Goal: Task Accomplishment & Management: Manage account settings

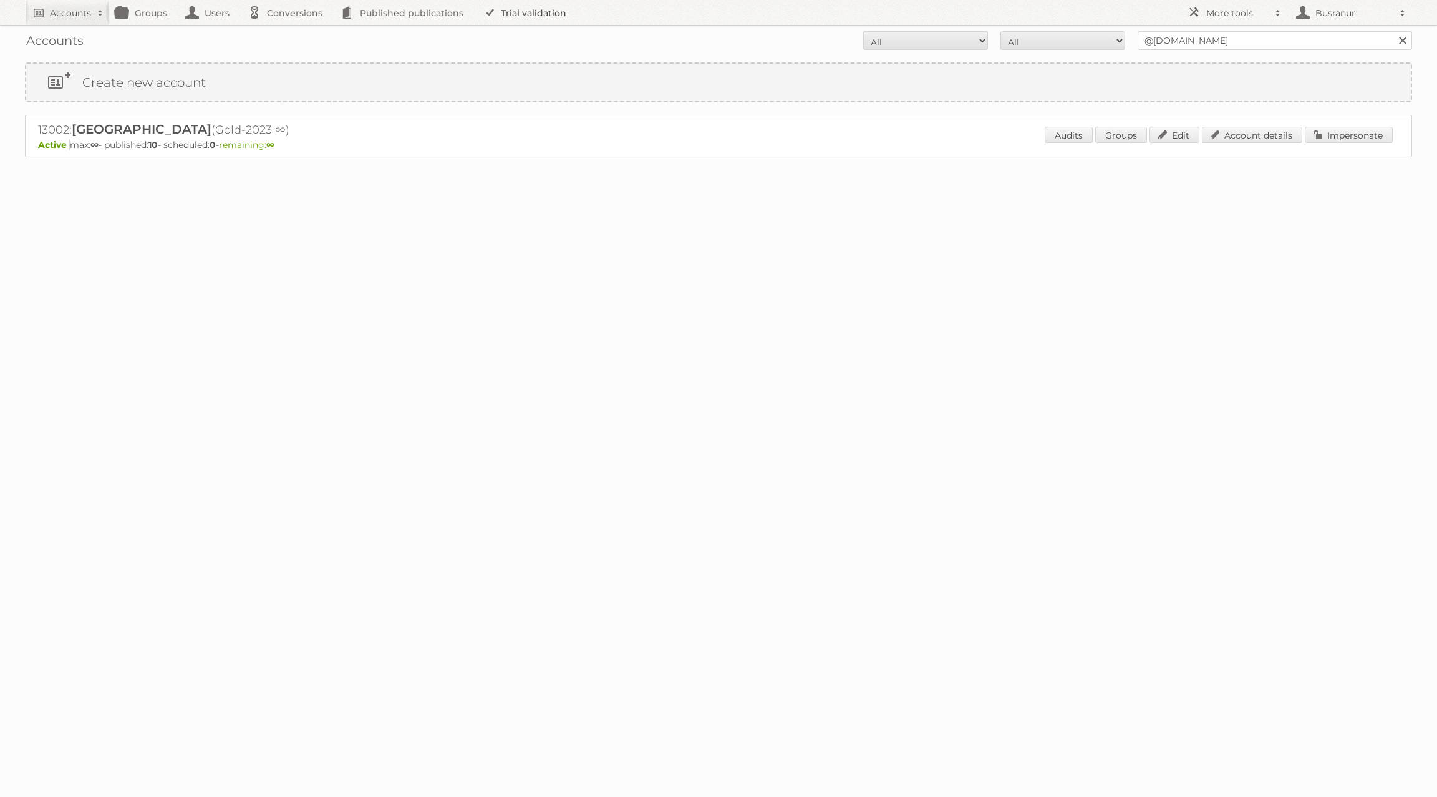
click at [535, 13] on link "Trial validation" at bounding box center [527, 12] width 103 height 25
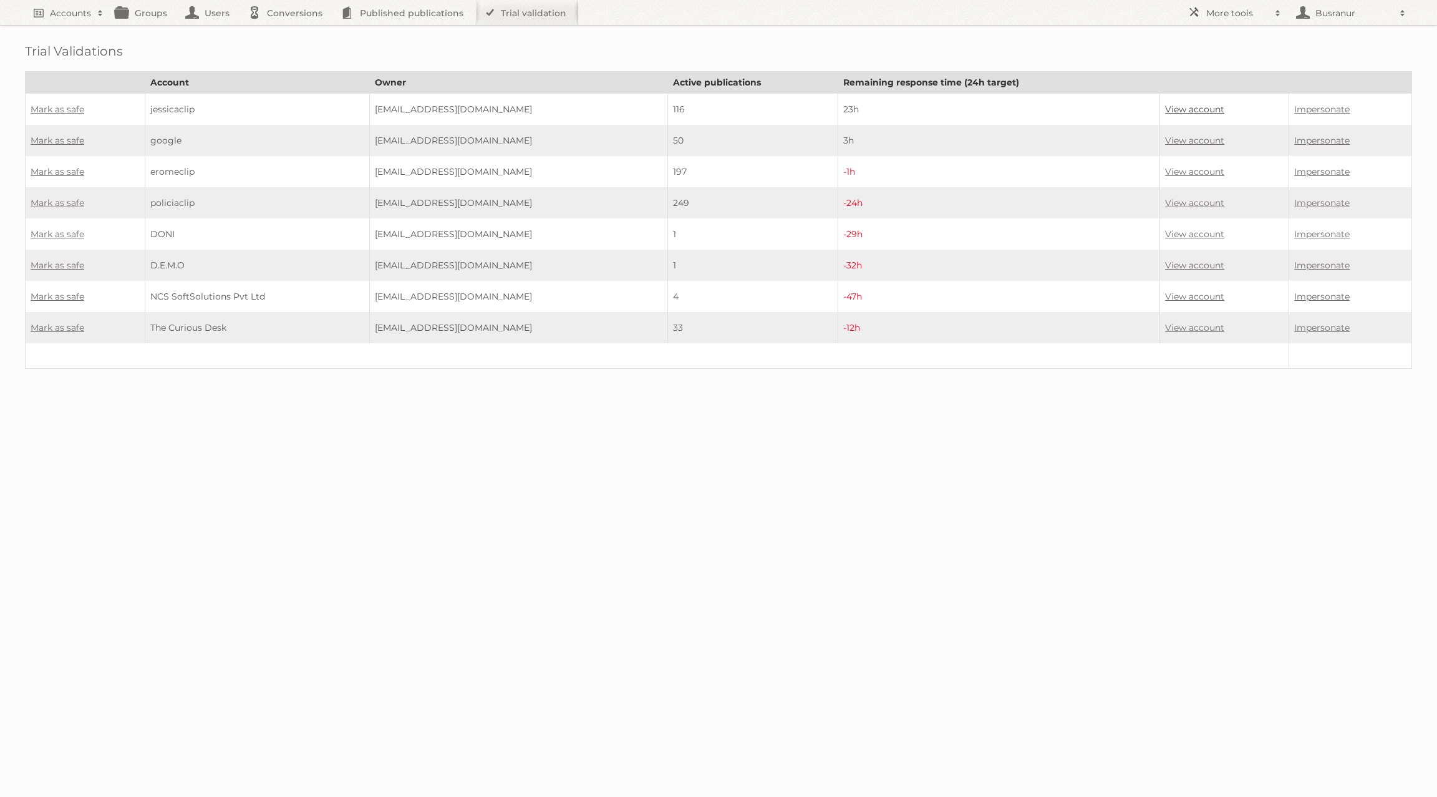
click at [1204, 105] on link "View account" at bounding box center [1194, 109] width 59 height 11
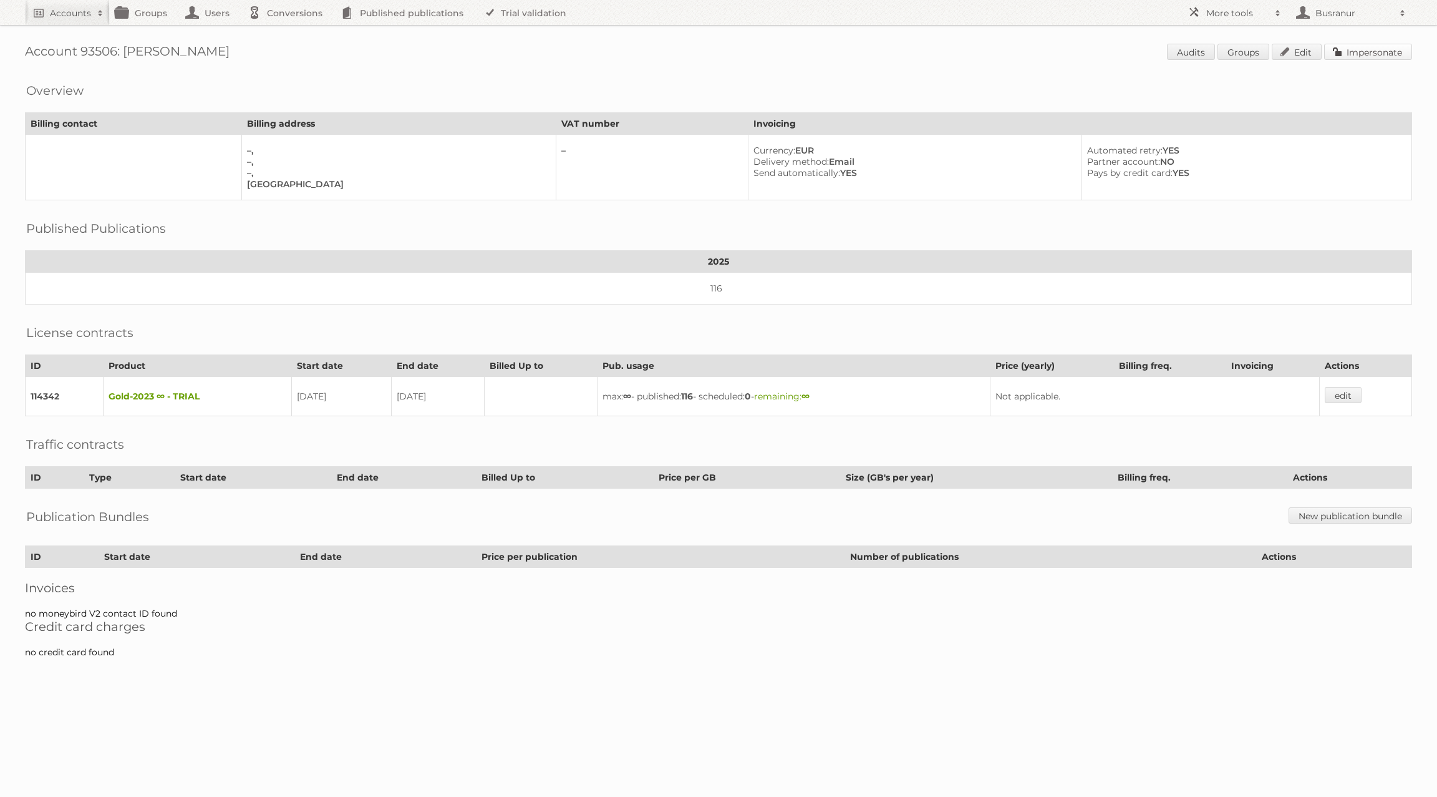
click at [1406, 55] on link "Impersonate" at bounding box center [1369, 52] width 88 height 16
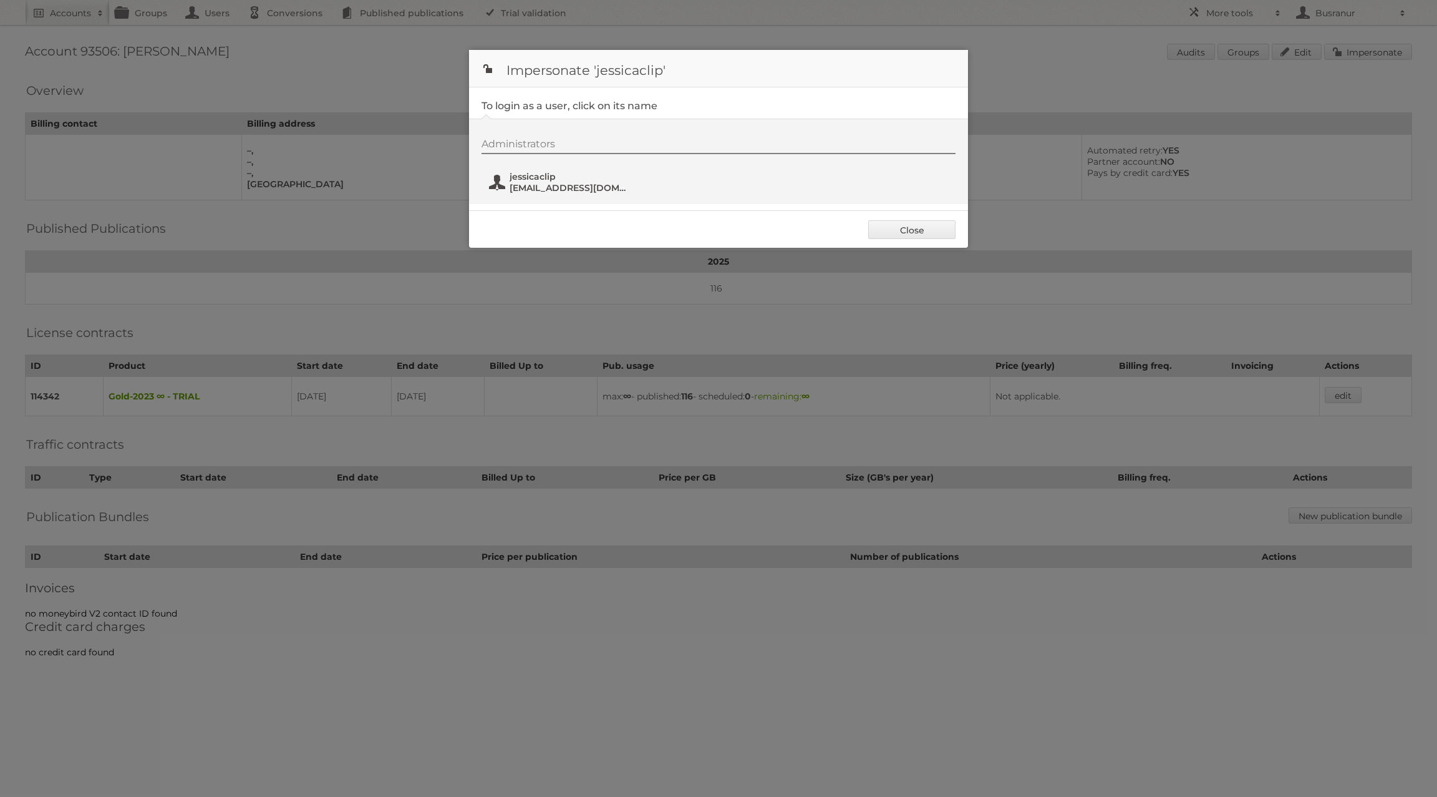
click at [540, 183] on span "jessicaclip@apkco.net" at bounding box center [570, 187] width 121 height 11
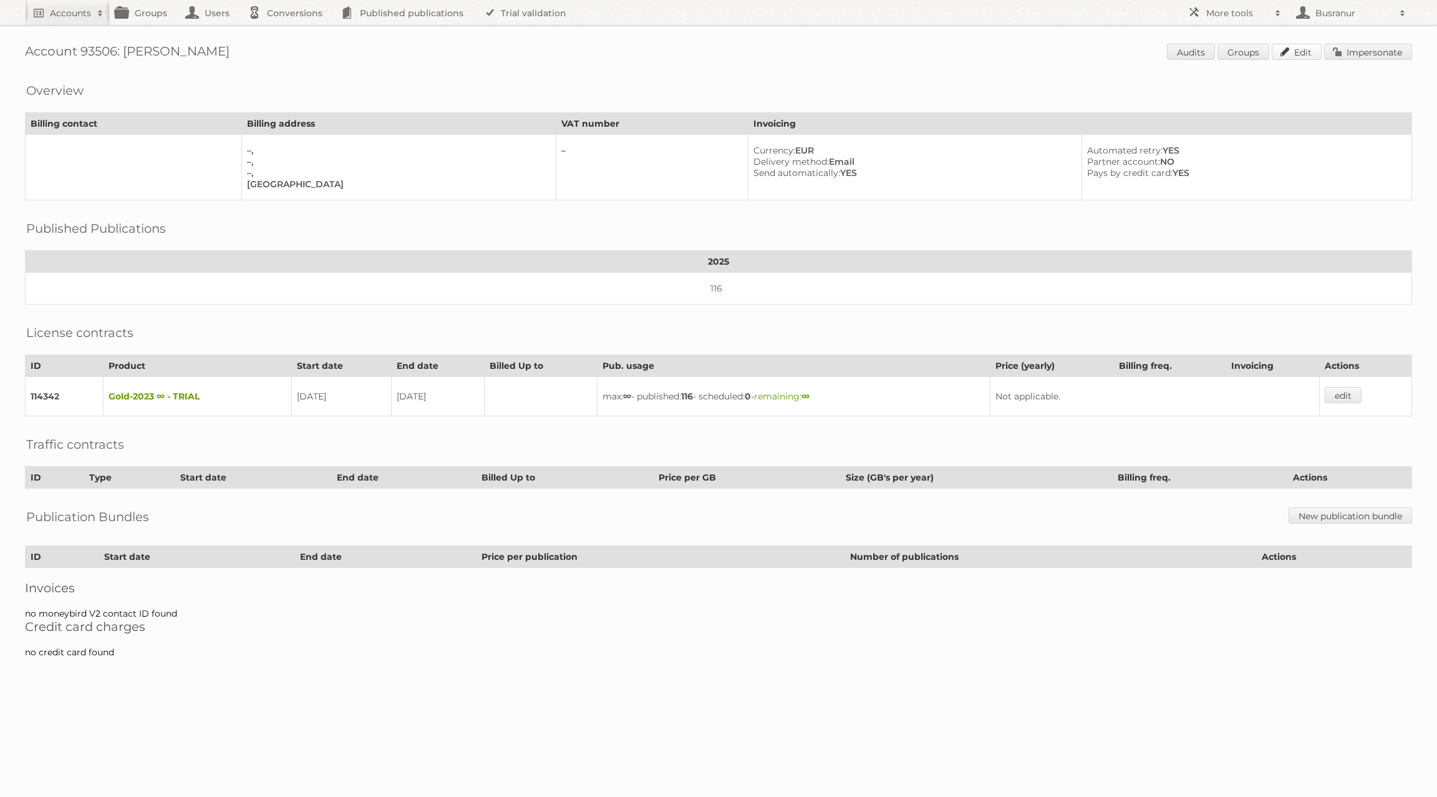
click at [1293, 50] on link "Edit" at bounding box center [1297, 52] width 50 height 16
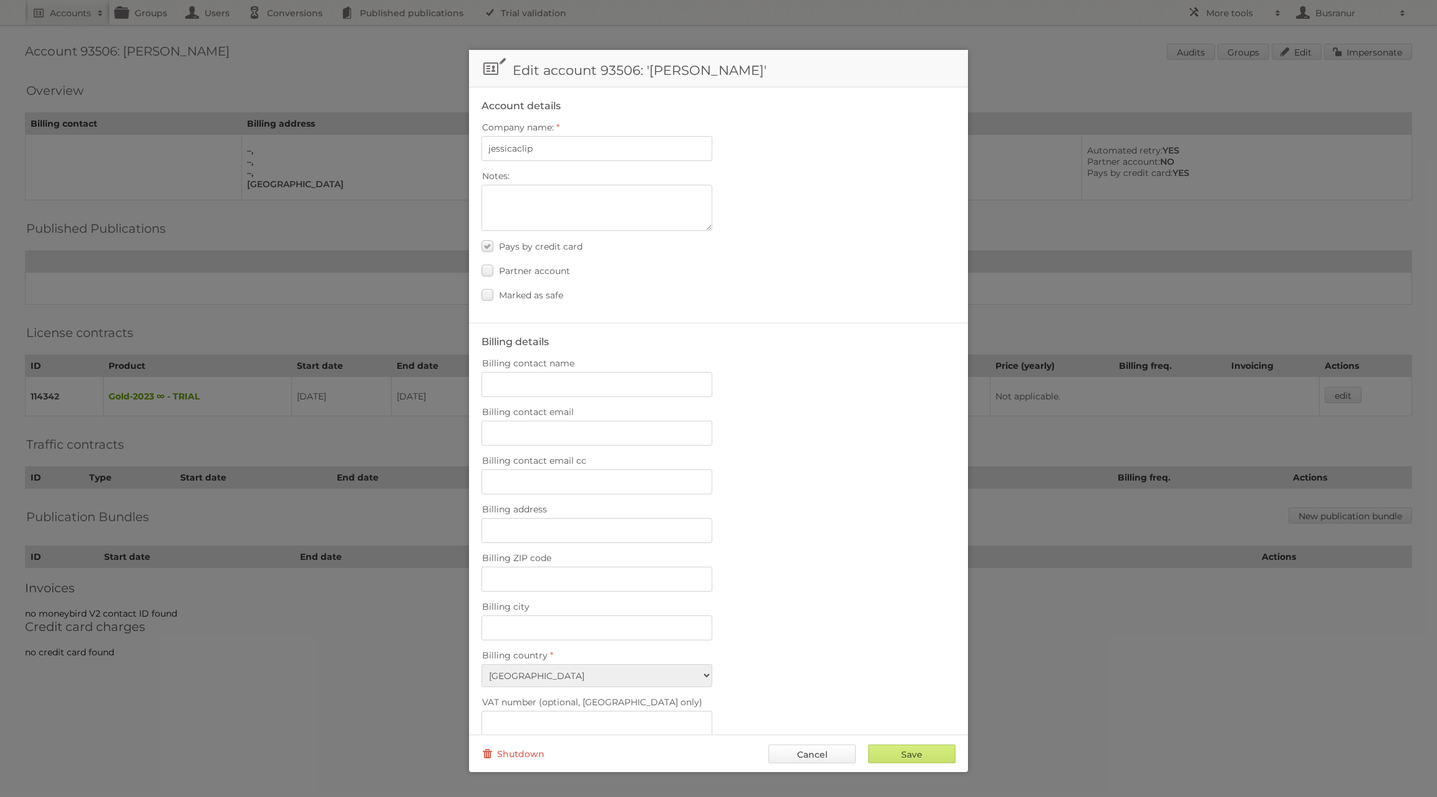
click at [825, 751] on link "Cancel" at bounding box center [812, 753] width 87 height 19
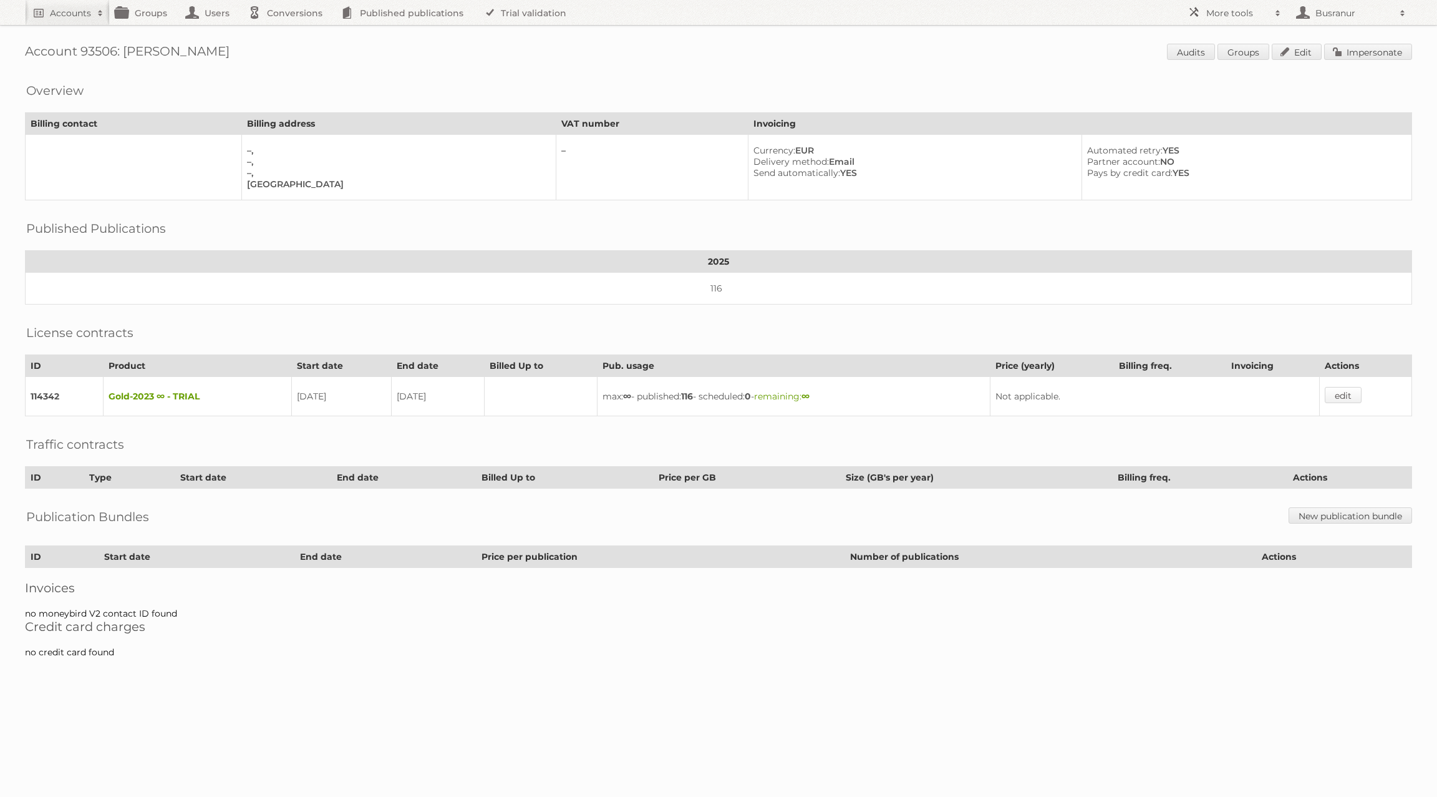
click at [1341, 391] on link "edit" at bounding box center [1343, 395] width 37 height 16
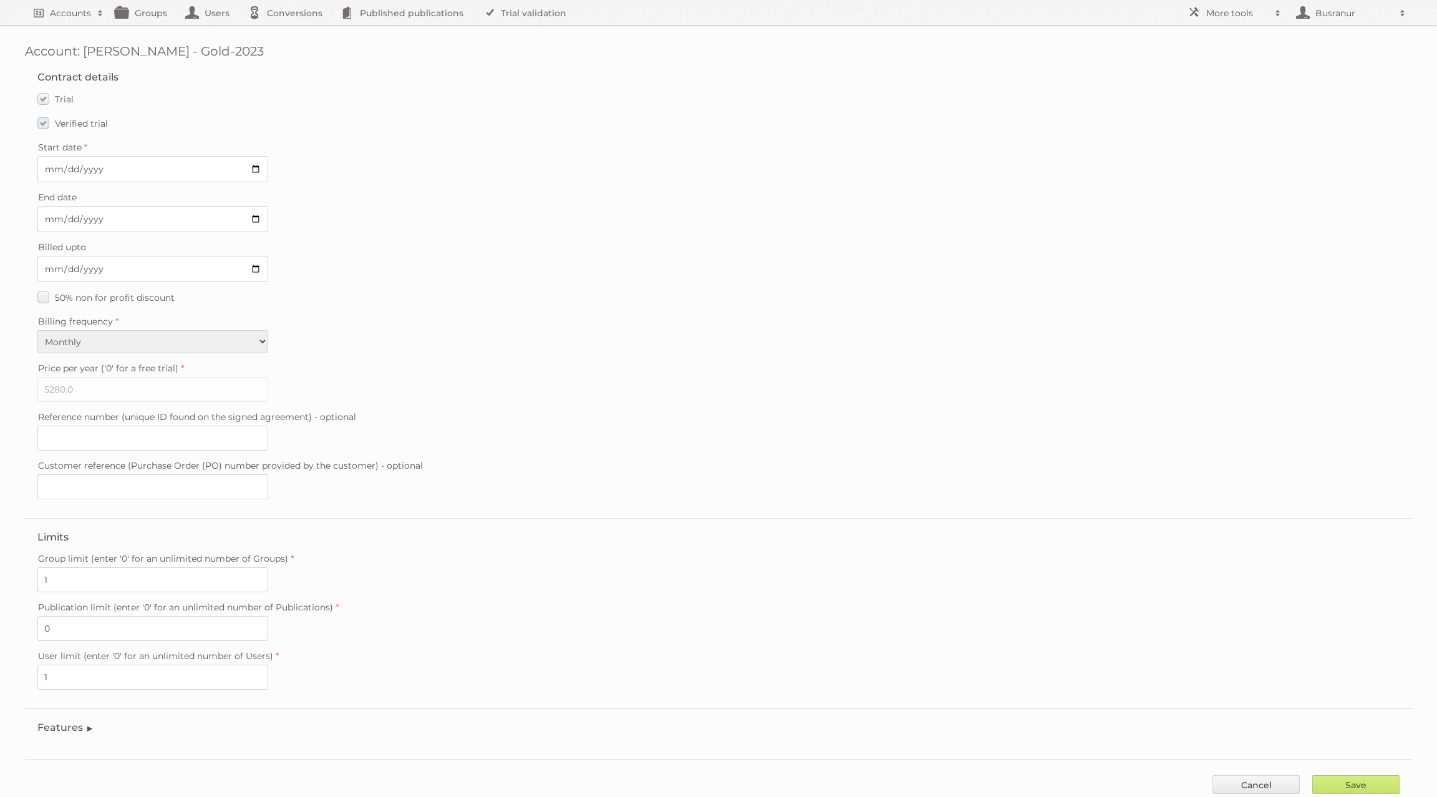
click at [44, 125] on label "Verified trial" at bounding box center [72, 123] width 70 height 18
click at [0, 0] on input "Verified trial" at bounding box center [0, 0] width 0 height 0
click at [250, 171] on input "2025-08-11" at bounding box center [152, 169] width 231 height 26
type input "2025-08-10"
click at [254, 217] on input "2025-08-25" at bounding box center [152, 219] width 231 height 26
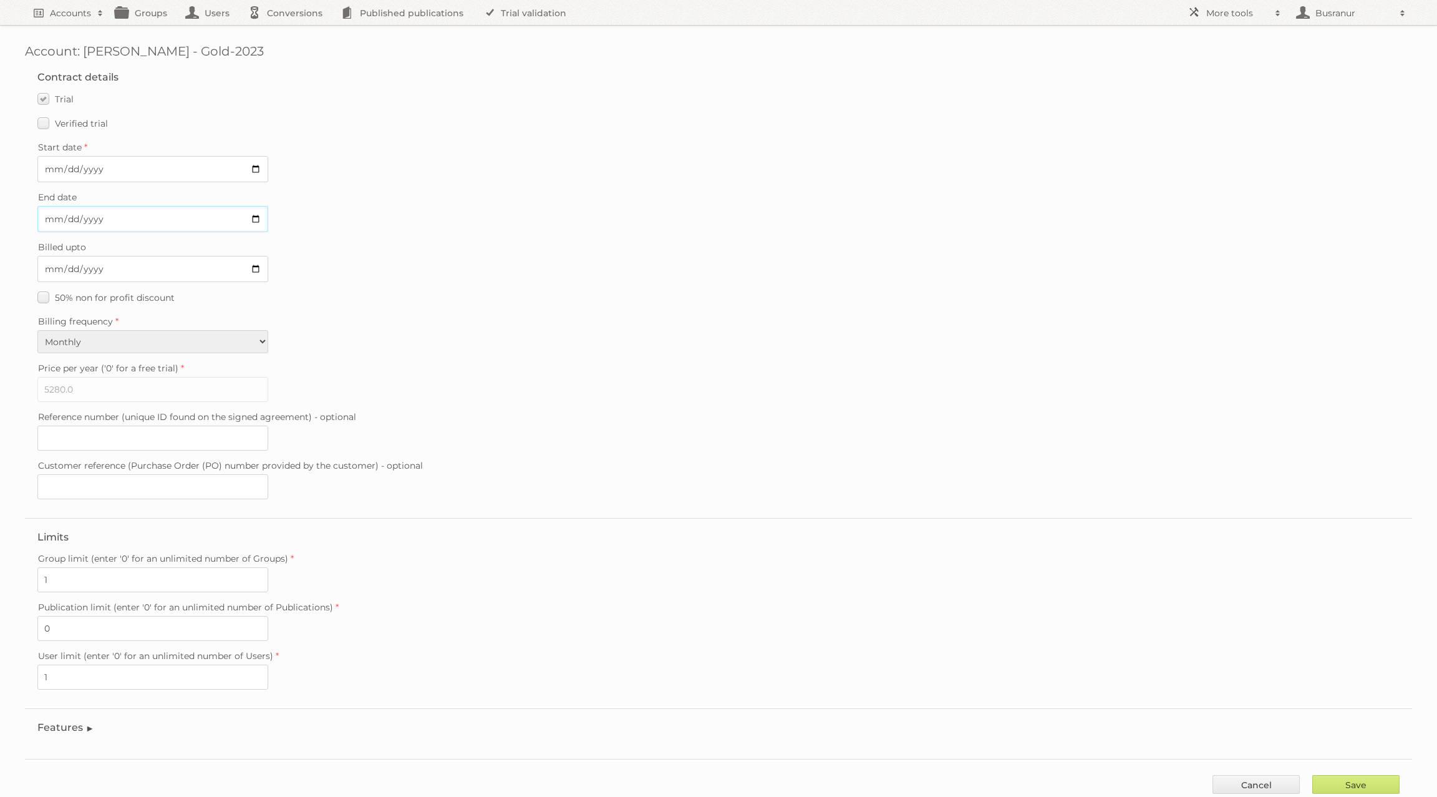
type input "2025-08-10"
click at [1372, 775] on input "Save" at bounding box center [1356, 784] width 87 height 19
type input "..."
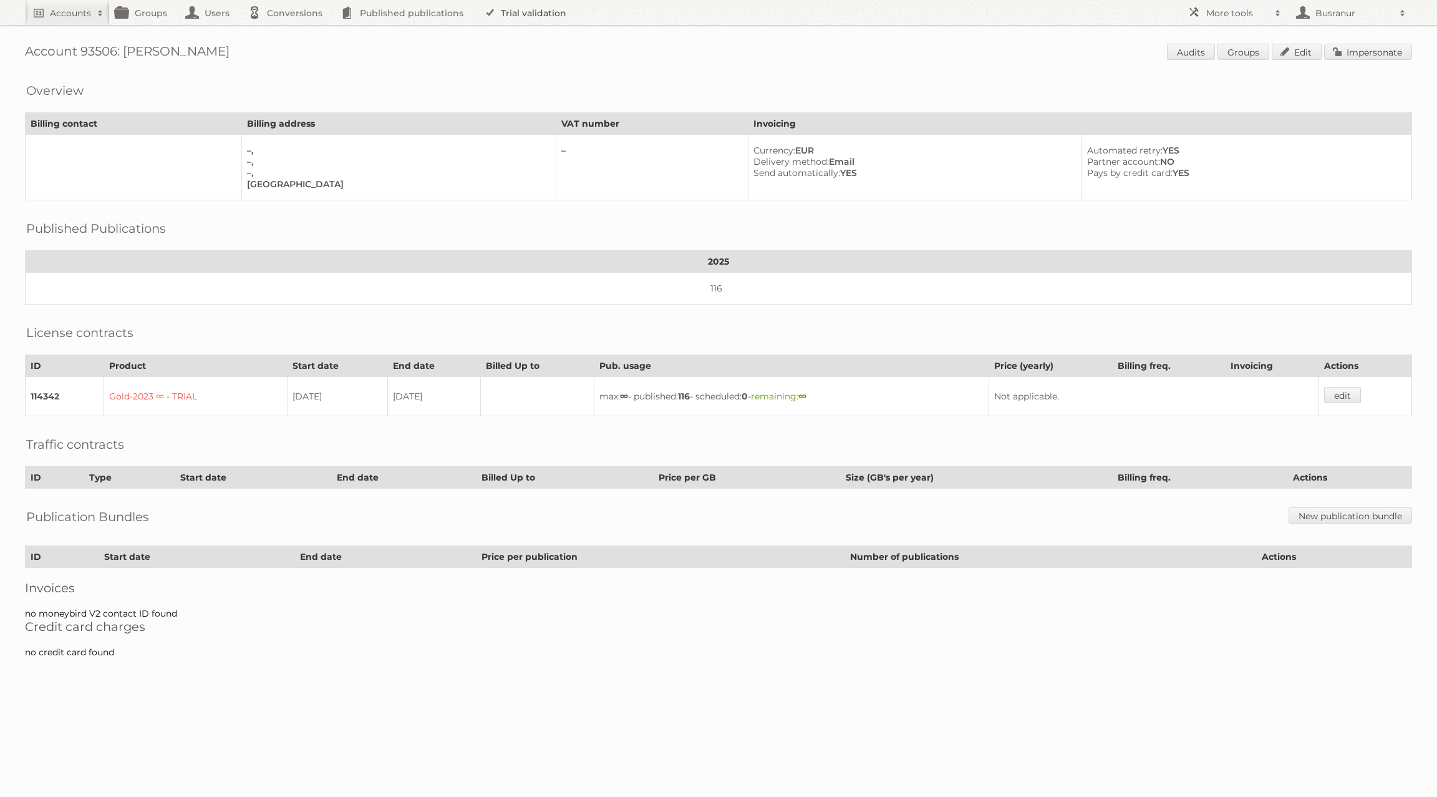
click at [529, 12] on link "Trial validation" at bounding box center [527, 12] width 103 height 25
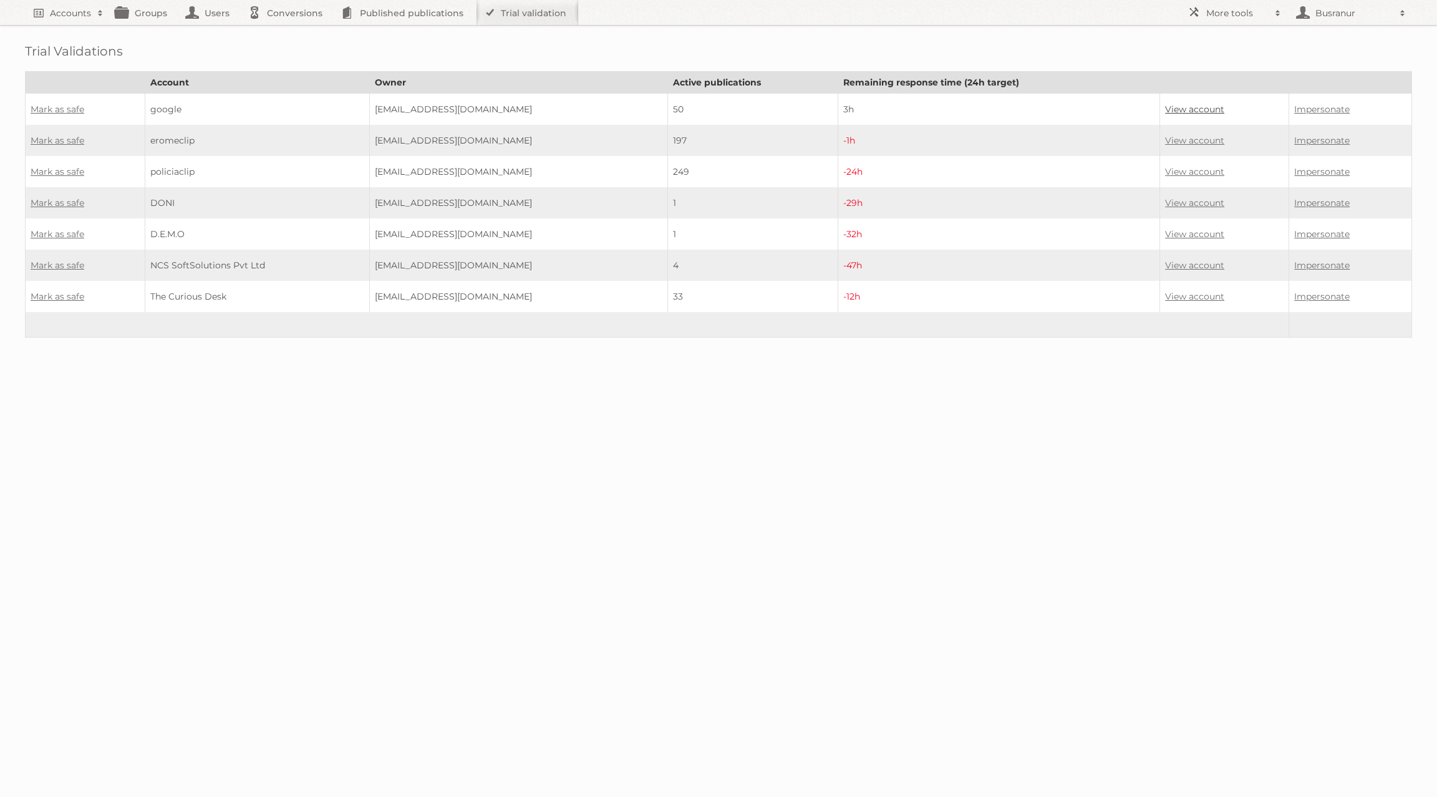
click at [1205, 110] on link "View account" at bounding box center [1194, 109] width 59 height 11
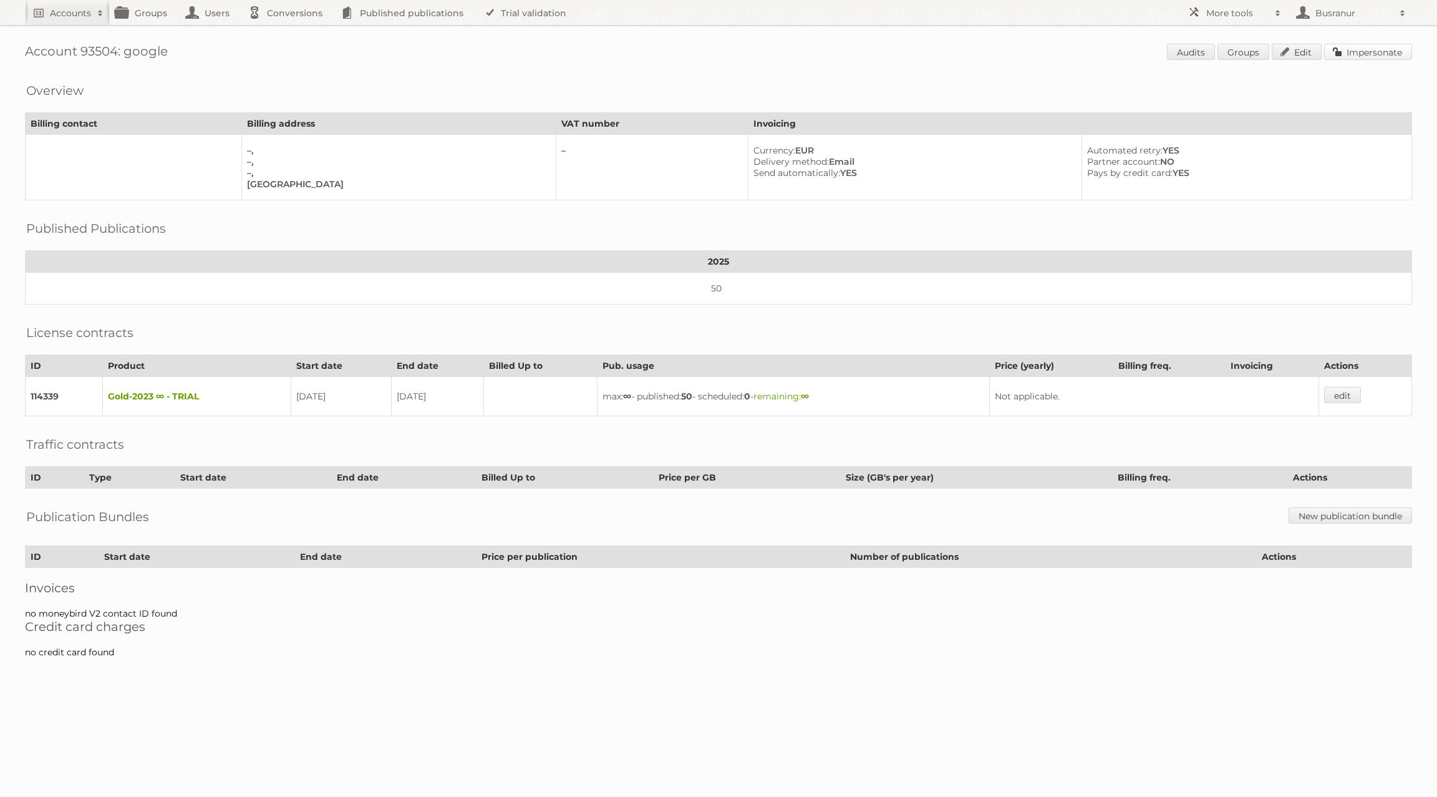
click at [1382, 47] on link "Impersonate" at bounding box center [1369, 52] width 88 height 16
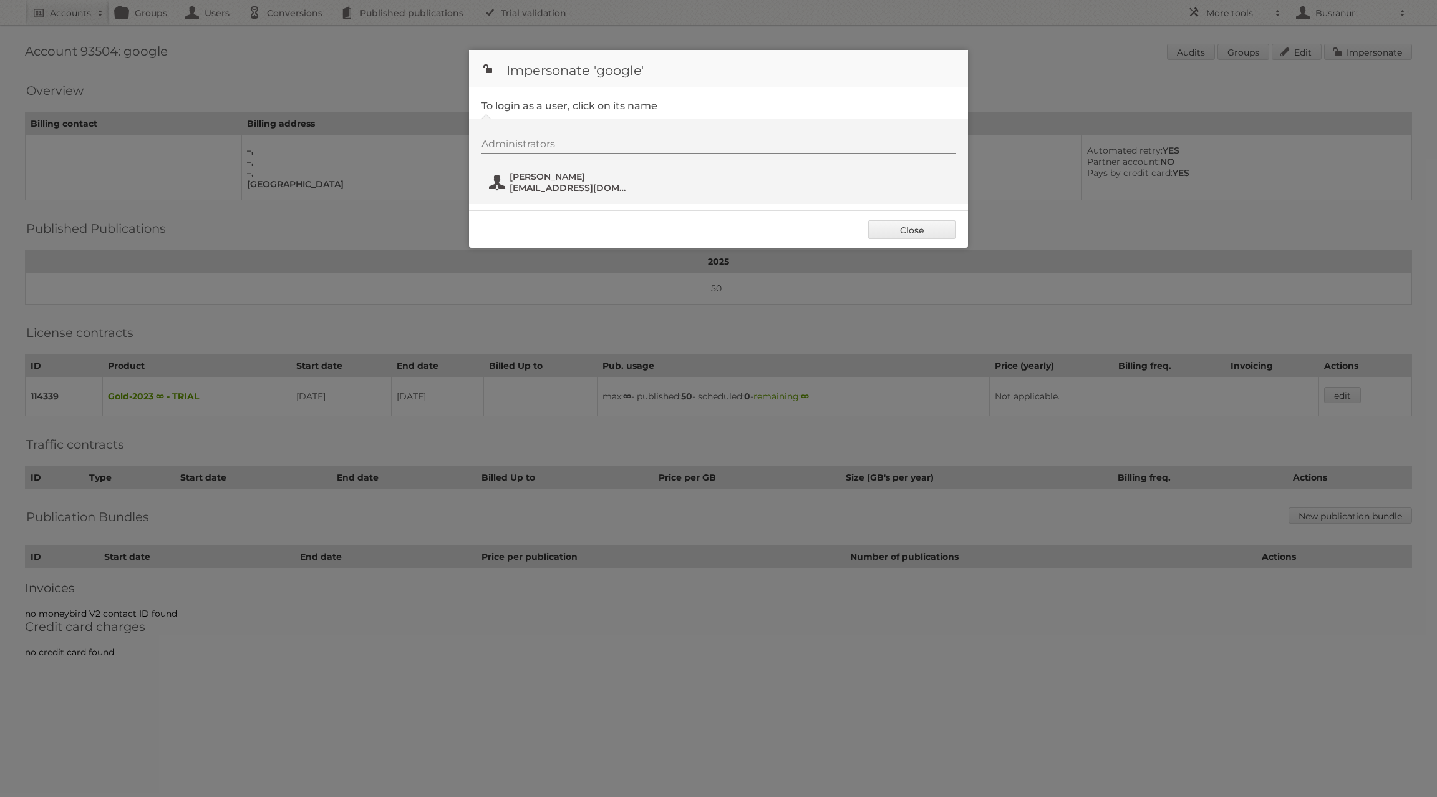
click at [573, 183] on span "[EMAIL_ADDRESS][DOMAIN_NAME]" at bounding box center [570, 187] width 121 height 11
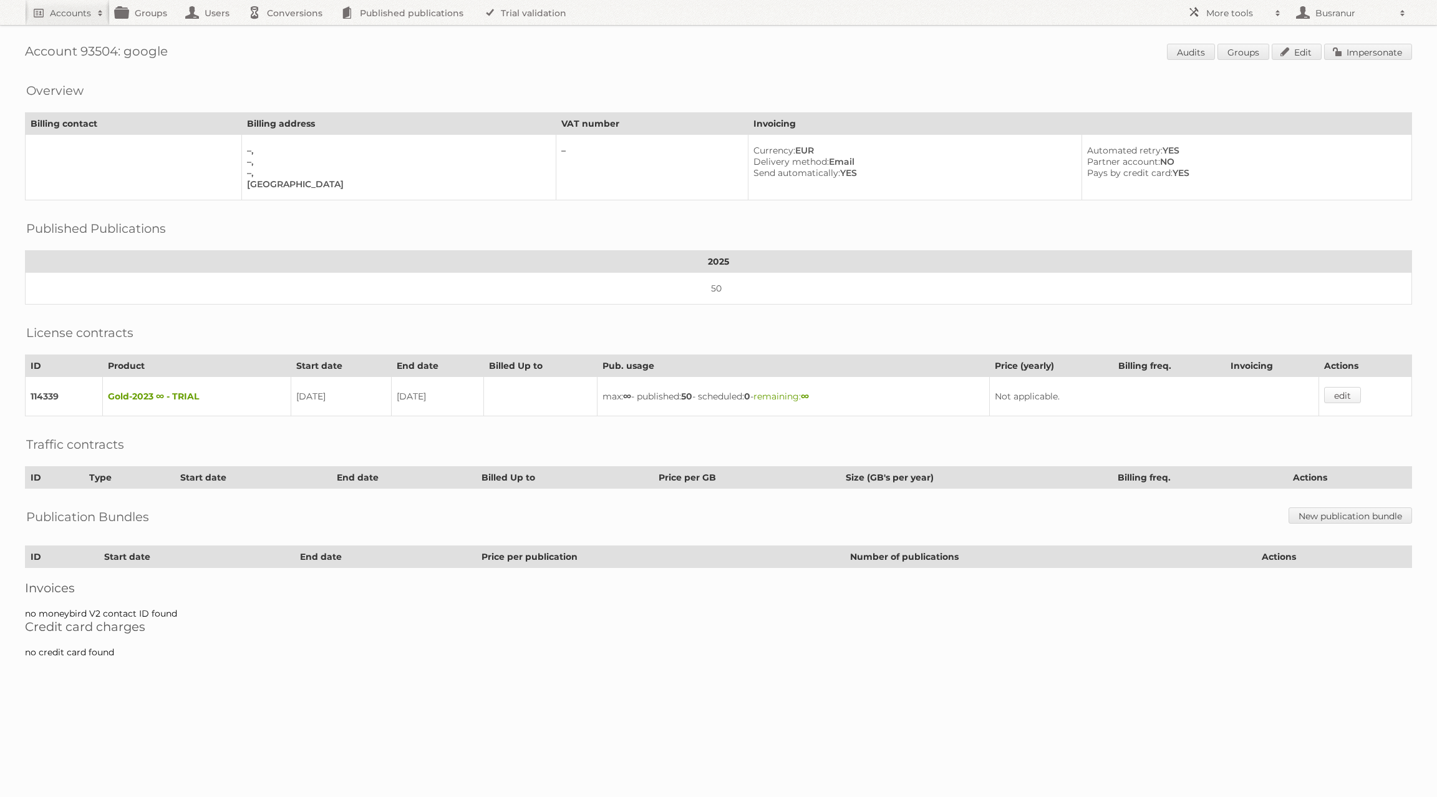
click at [1341, 389] on link "edit" at bounding box center [1343, 395] width 37 height 16
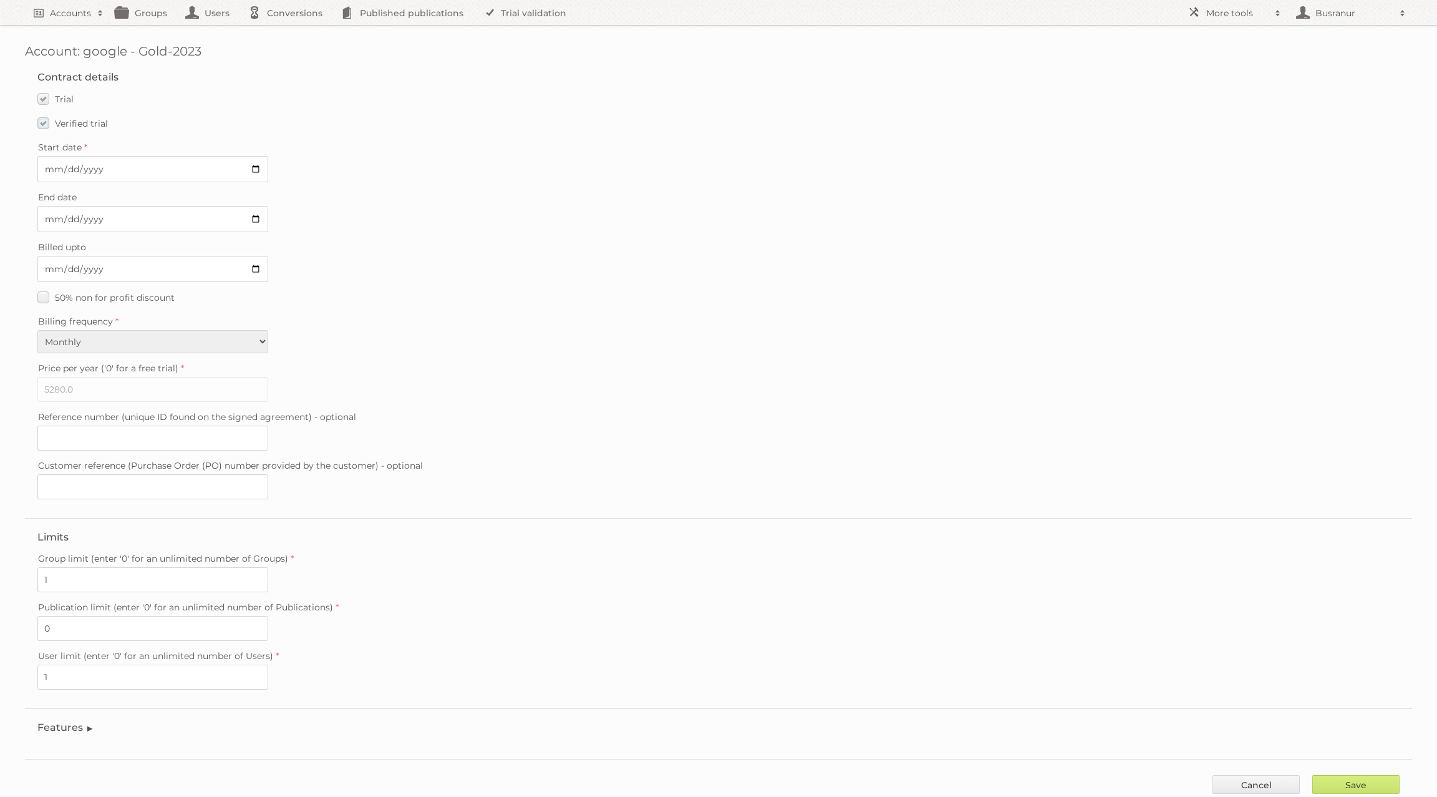
click at [47, 124] on label "Verified trial" at bounding box center [72, 123] width 70 height 18
click at [0, 0] on input "Verified trial" at bounding box center [0, 0] width 0 height 0
click at [256, 216] on input "2025-08-24" at bounding box center [152, 219] width 231 height 26
type input "2025-08-10"
click at [1353, 775] on input "Save" at bounding box center [1356, 784] width 87 height 19
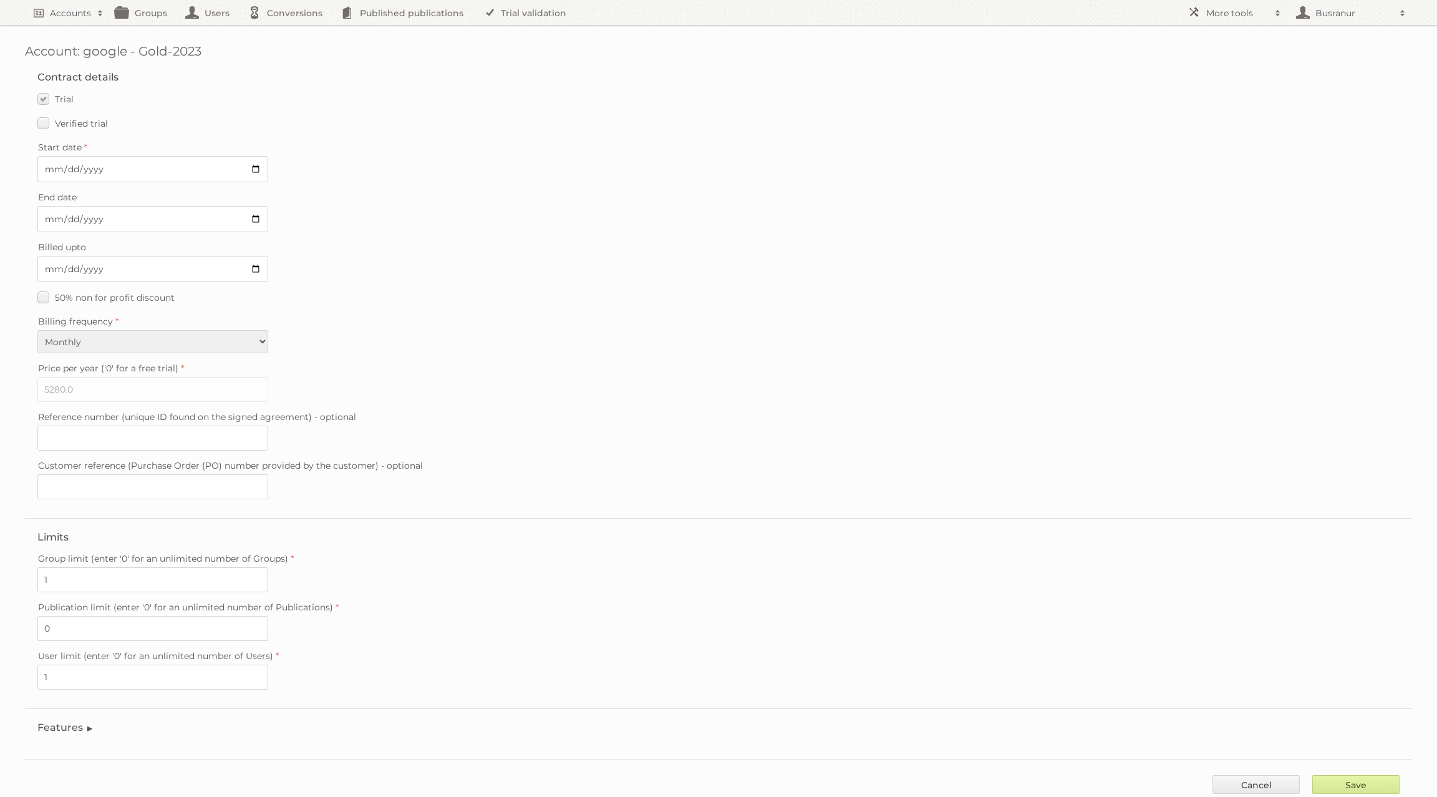
type input "..."
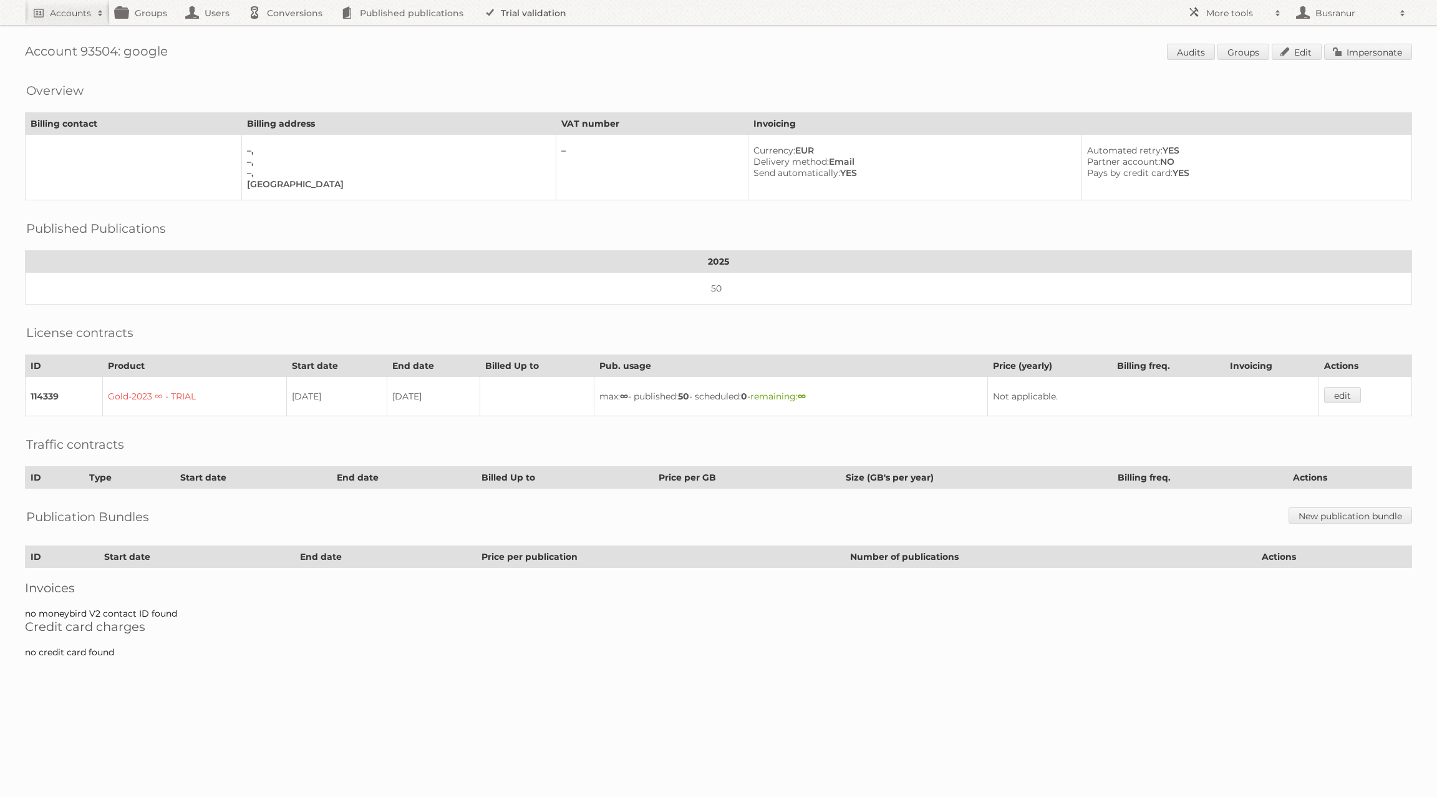
click at [535, 11] on link "Trial validation" at bounding box center [527, 12] width 103 height 25
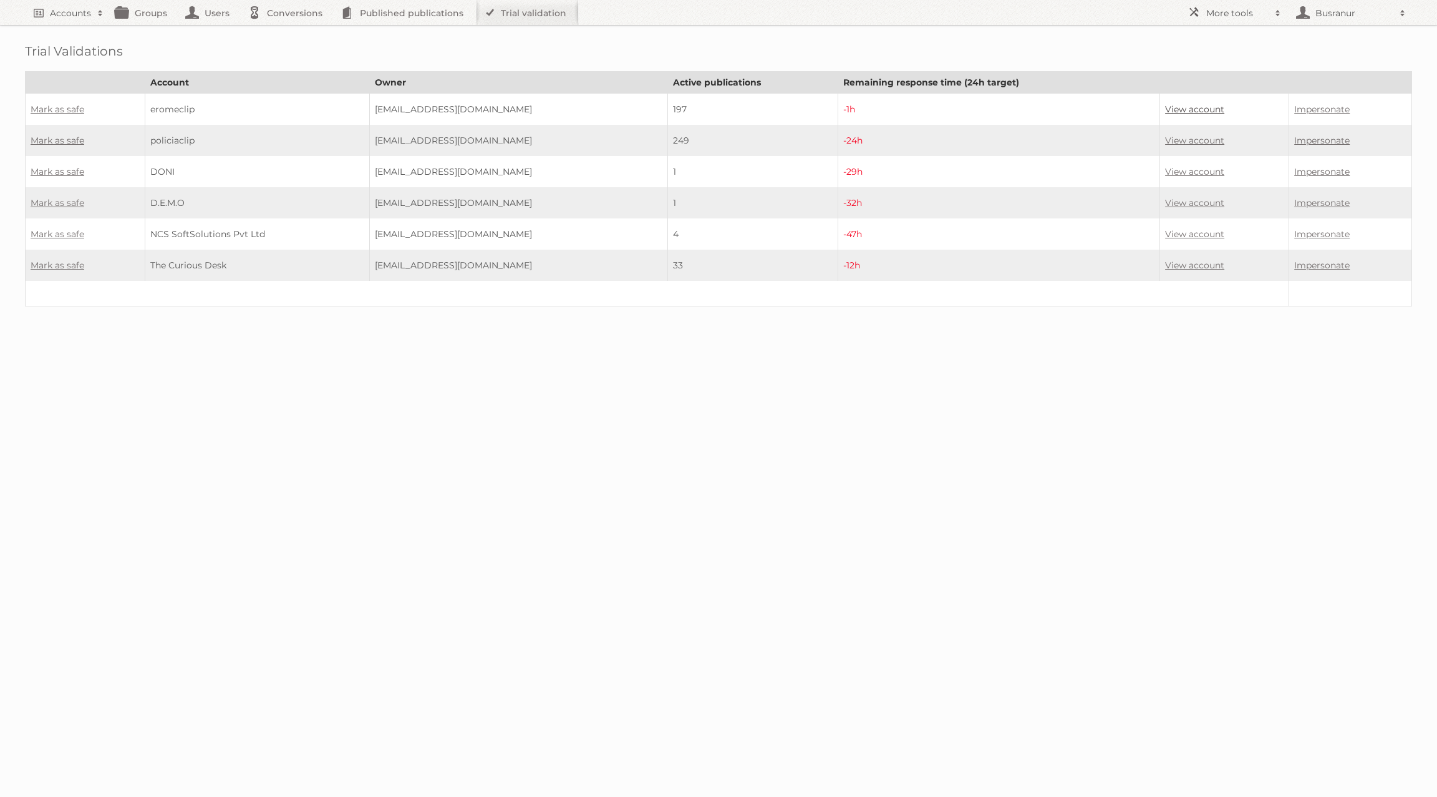
click at [1205, 107] on link "View account" at bounding box center [1194, 109] width 59 height 11
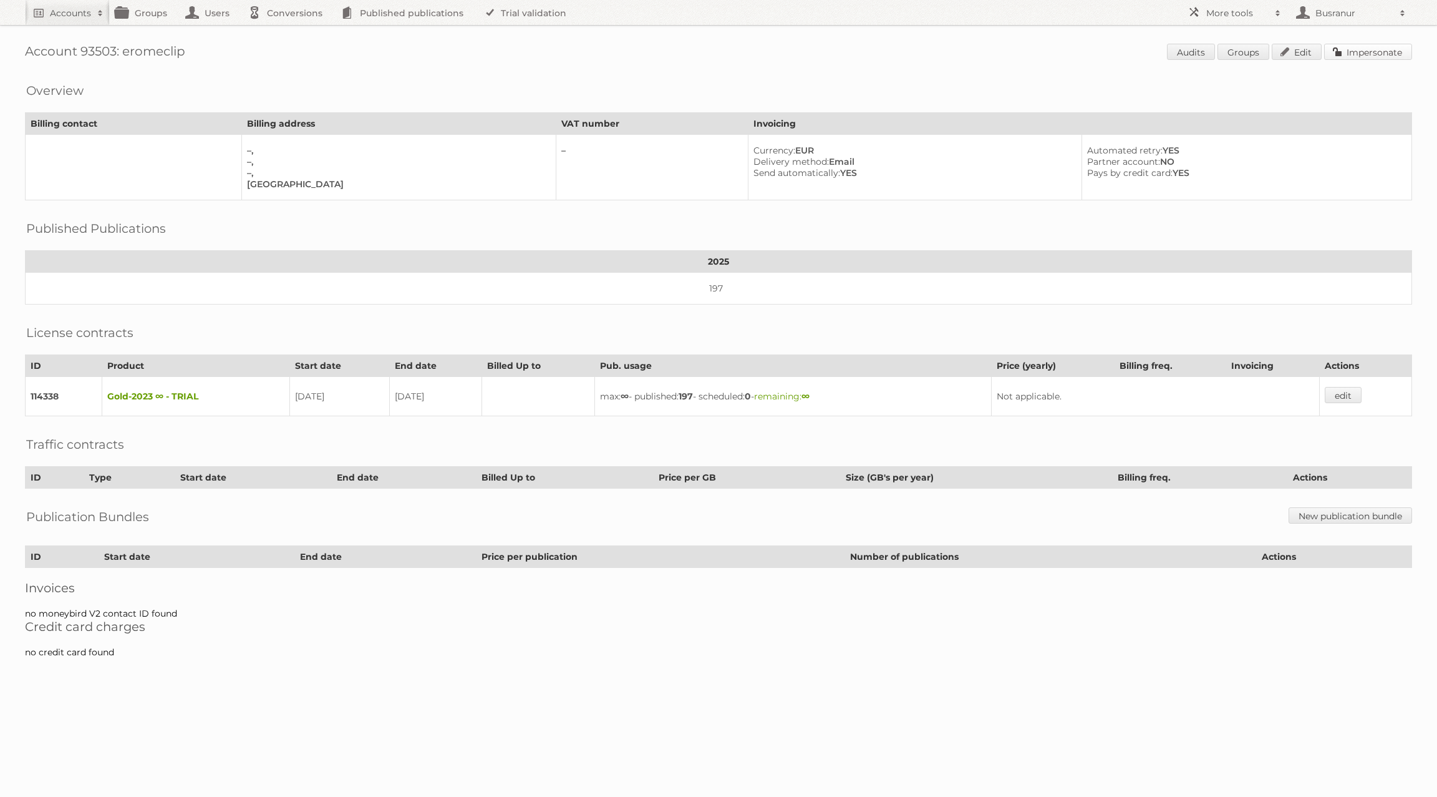
click at [1379, 49] on link "Impersonate" at bounding box center [1369, 52] width 88 height 16
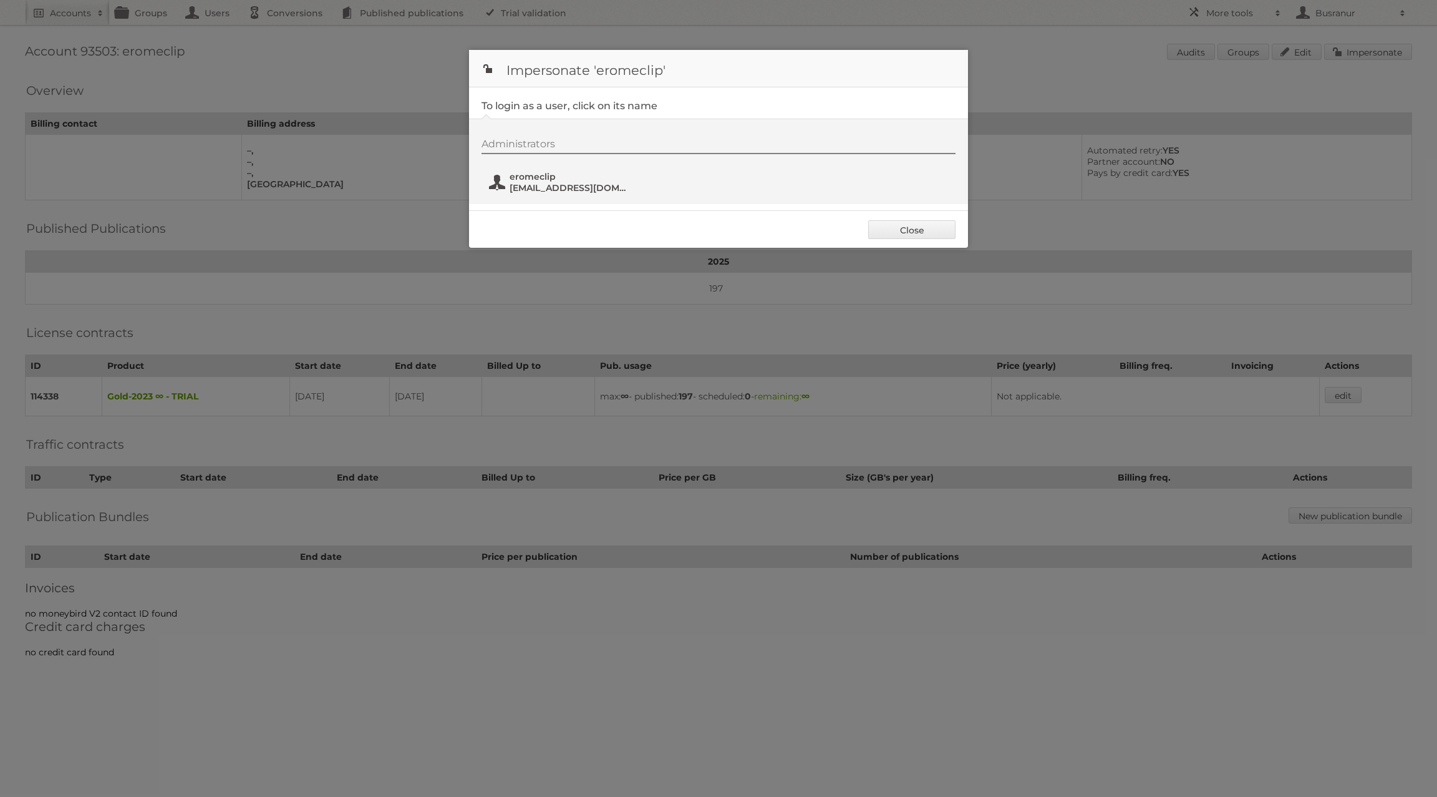
click at [551, 183] on span "eromeclip@airnoot.net" at bounding box center [570, 187] width 121 height 11
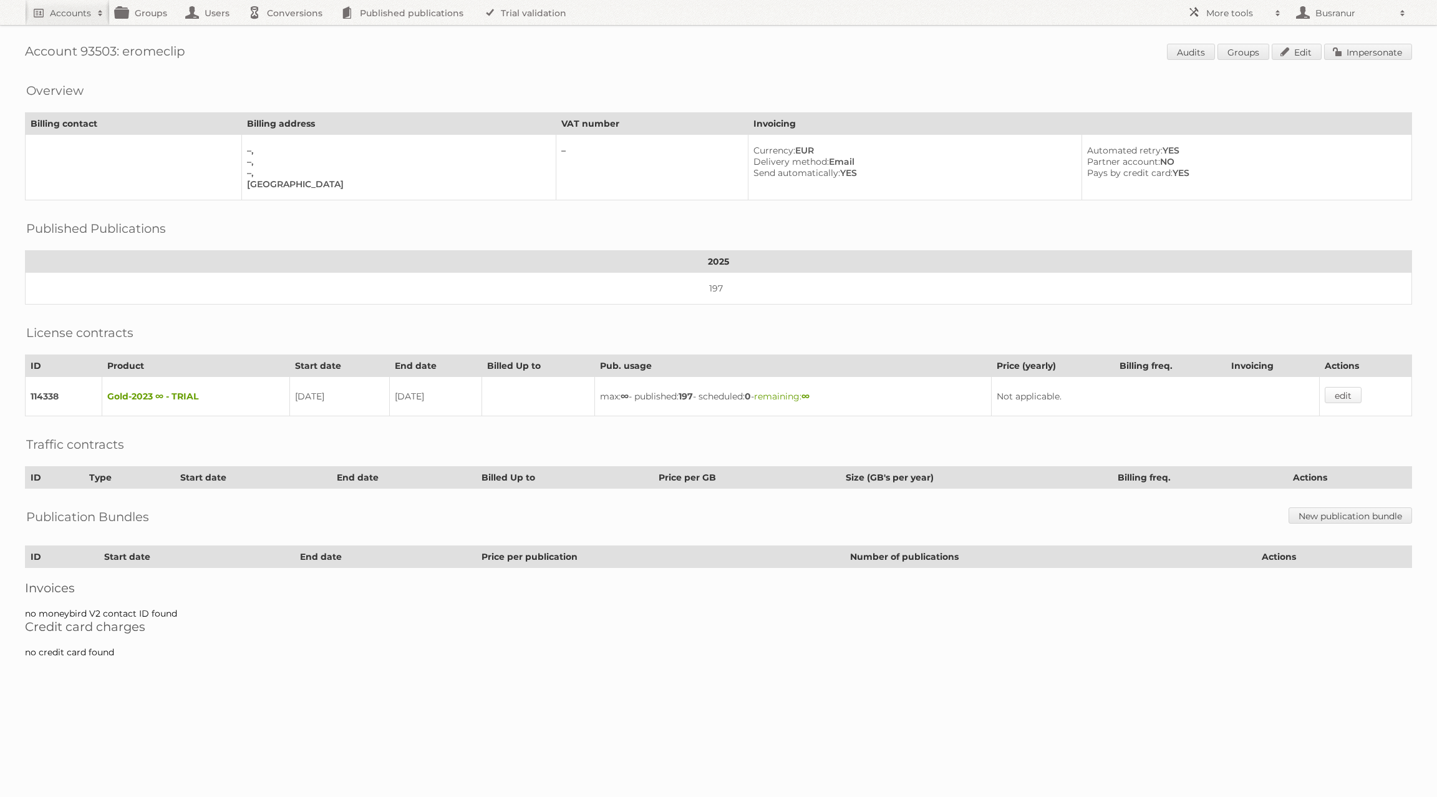
click at [1344, 387] on link "edit" at bounding box center [1343, 395] width 37 height 16
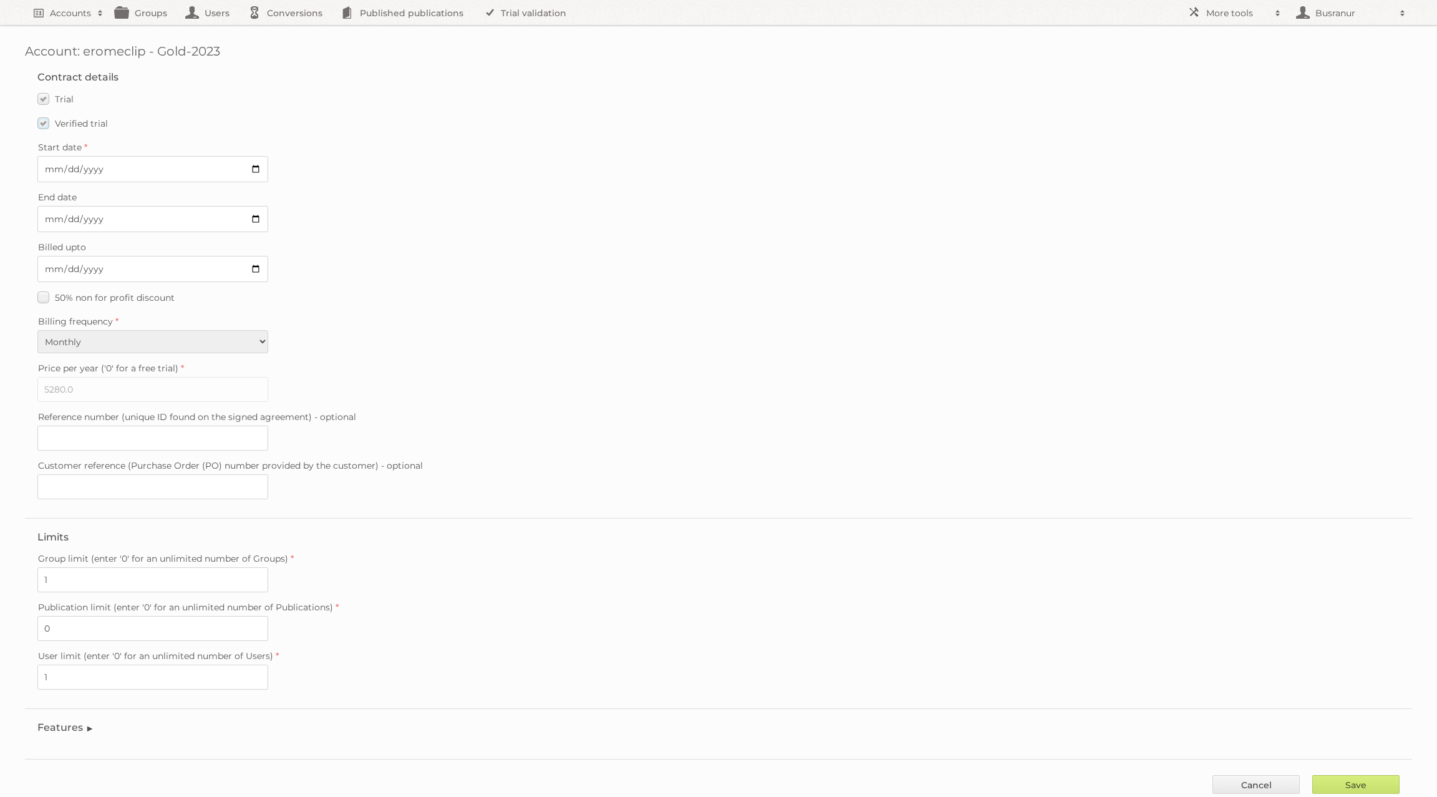
click at [37, 118] on label "Verified trial" at bounding box center [72, 123] width 70 height 18
click at [0, 0] on input "Verified trial" at bounding box center [0, 0] width 0 height 0
click at [257, 215] on input "[DATE]" at bounding box center [152, 219] width 231 height 26
type input "[DATE]"
click at [1351, 775] on input "Save" at bounding box center [1356, 784] width 87 height 19
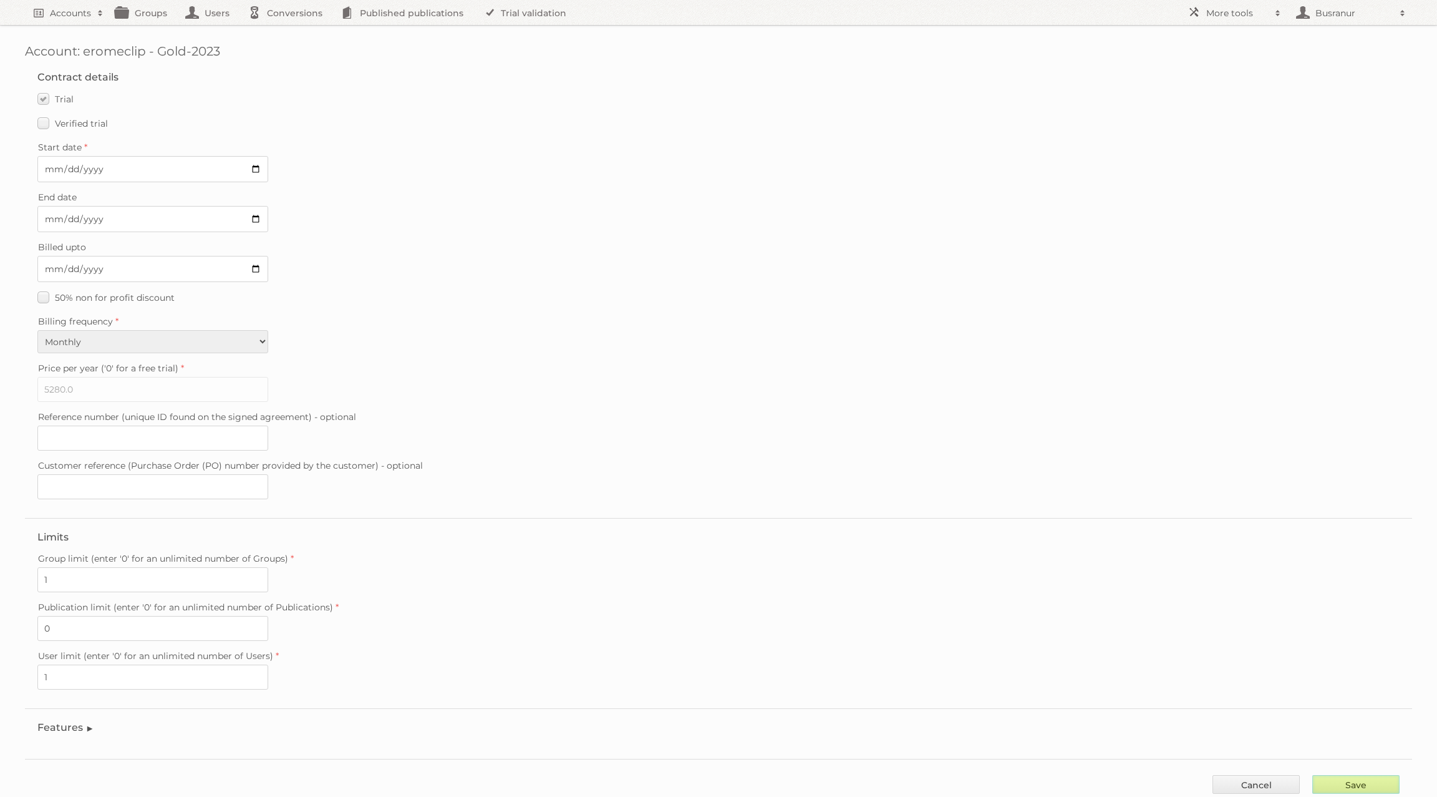
type input "..."
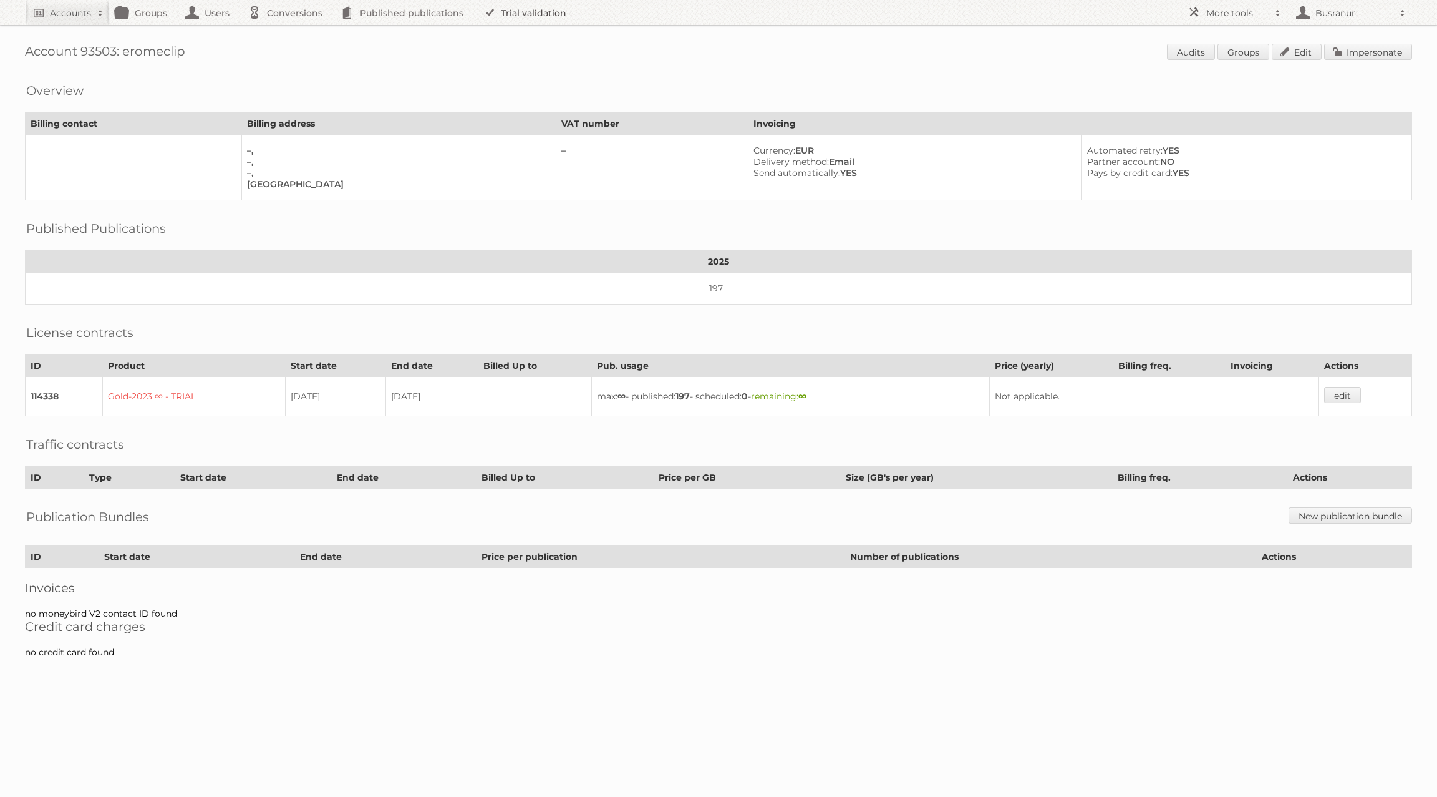
click at [548, 12] on link "Trial validation" at bounding box center [527, 12] width 103 height 25
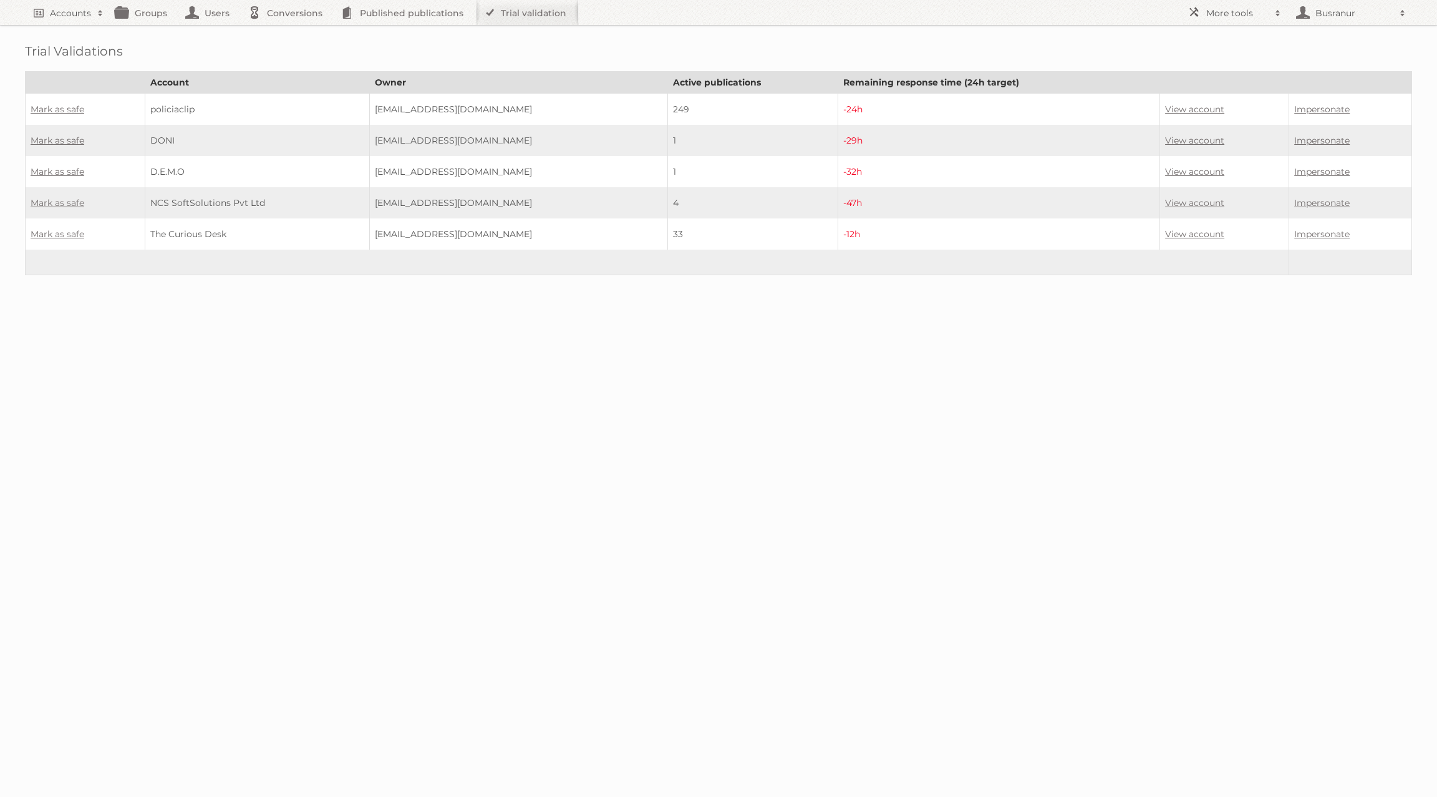
click at [1205, 114] on td "View account" at bounding box center [1224, 110] width 129 height 32
click at [1199, 107] on link "View account" at bounding box center [1194, 109] width 59 height 11
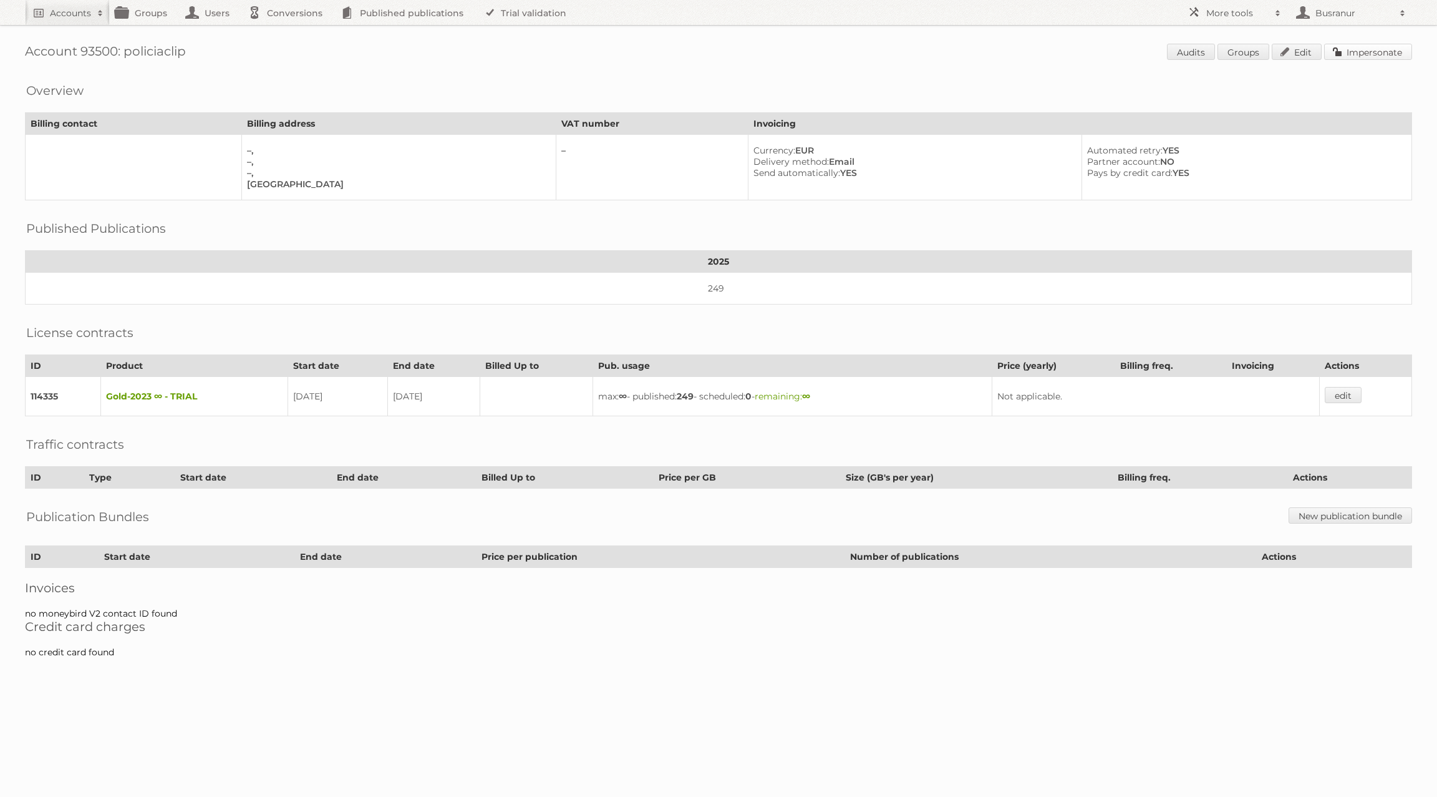
click at [1375, 56] on link "Impersonate" at bounding box center [1369, 52] width 88 height 16
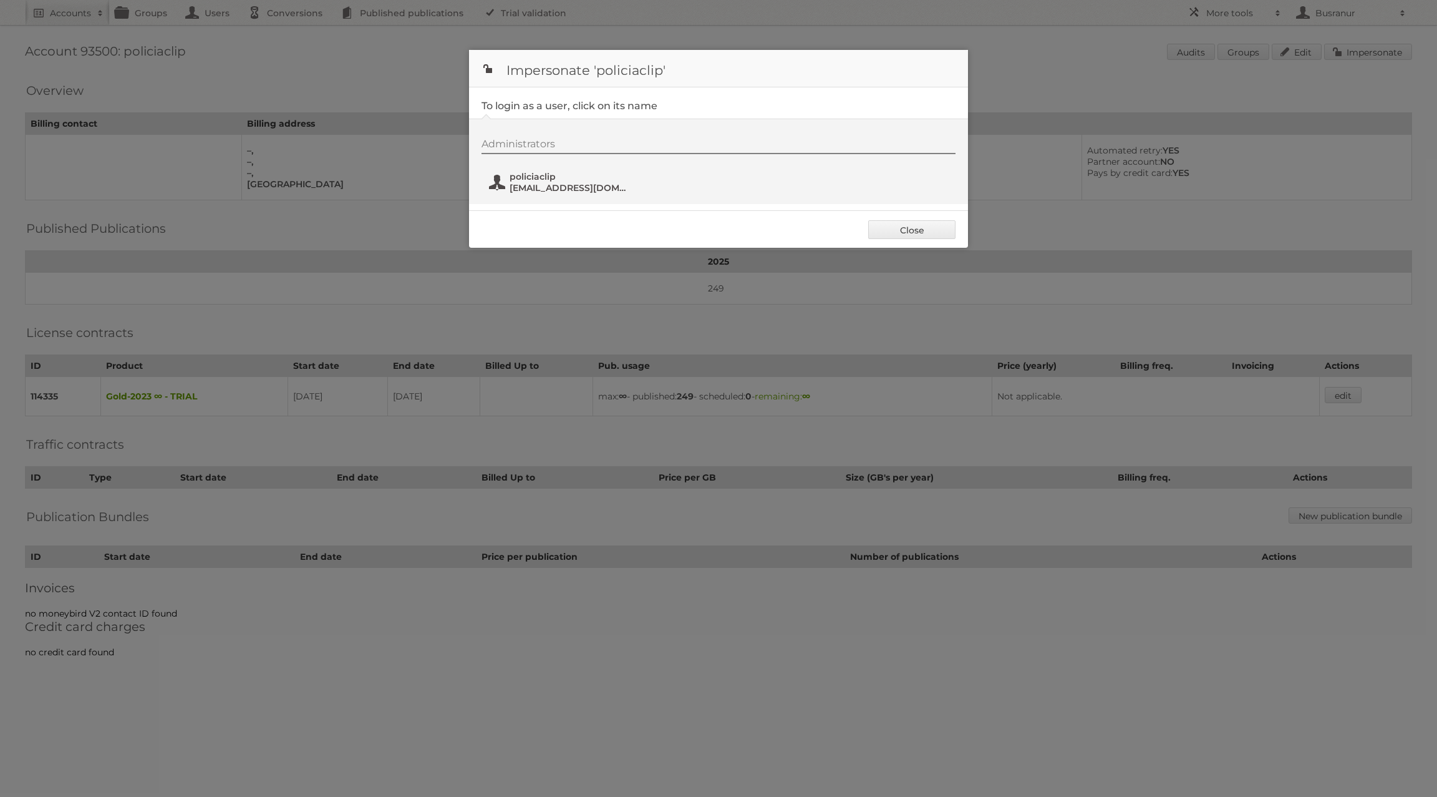
click at [565, 175] on span "policiaclip" at bounding box center [570, 176] width 121 height 11
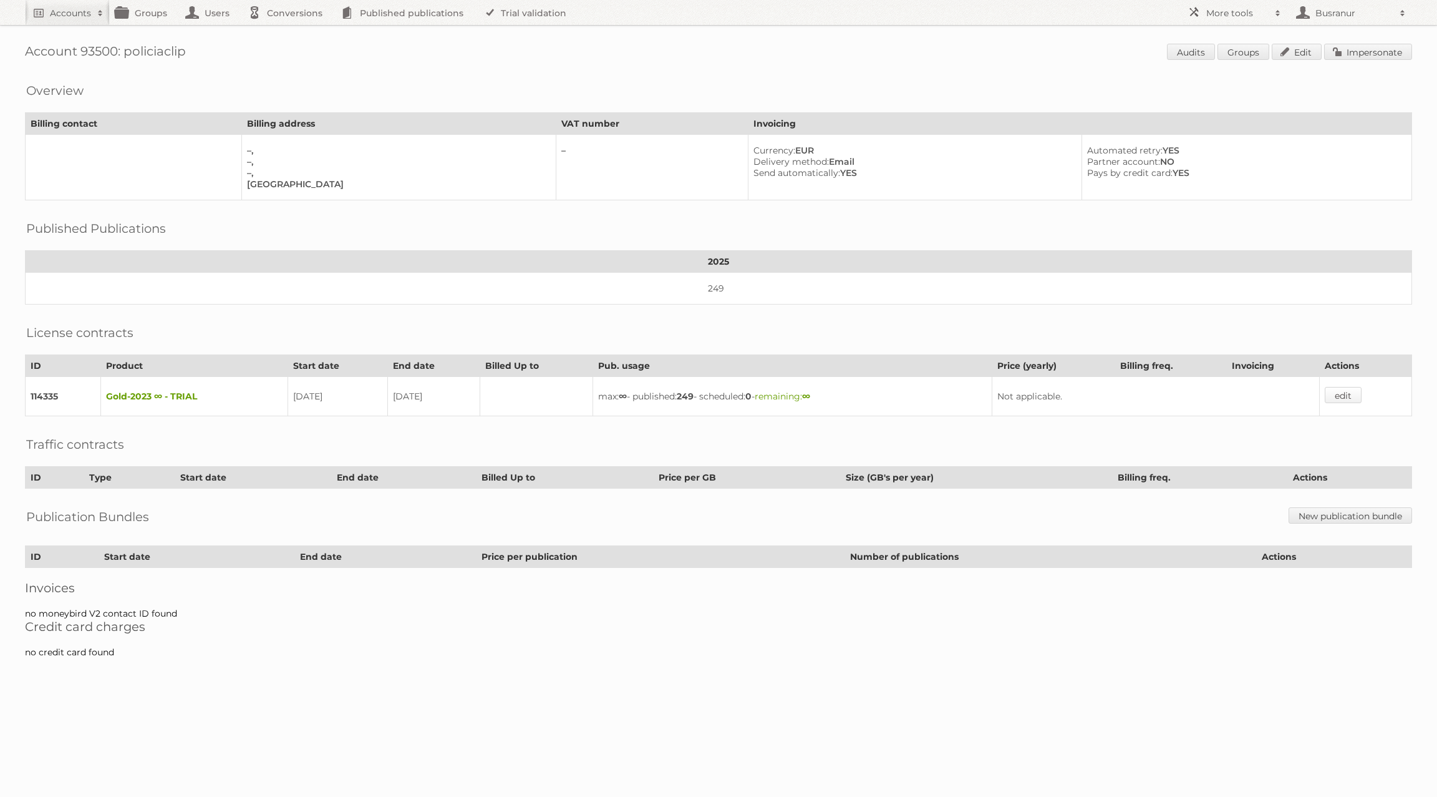
click at [1344, 389] on link "edit" at bounding box center [1343, 395] width 37 height 16
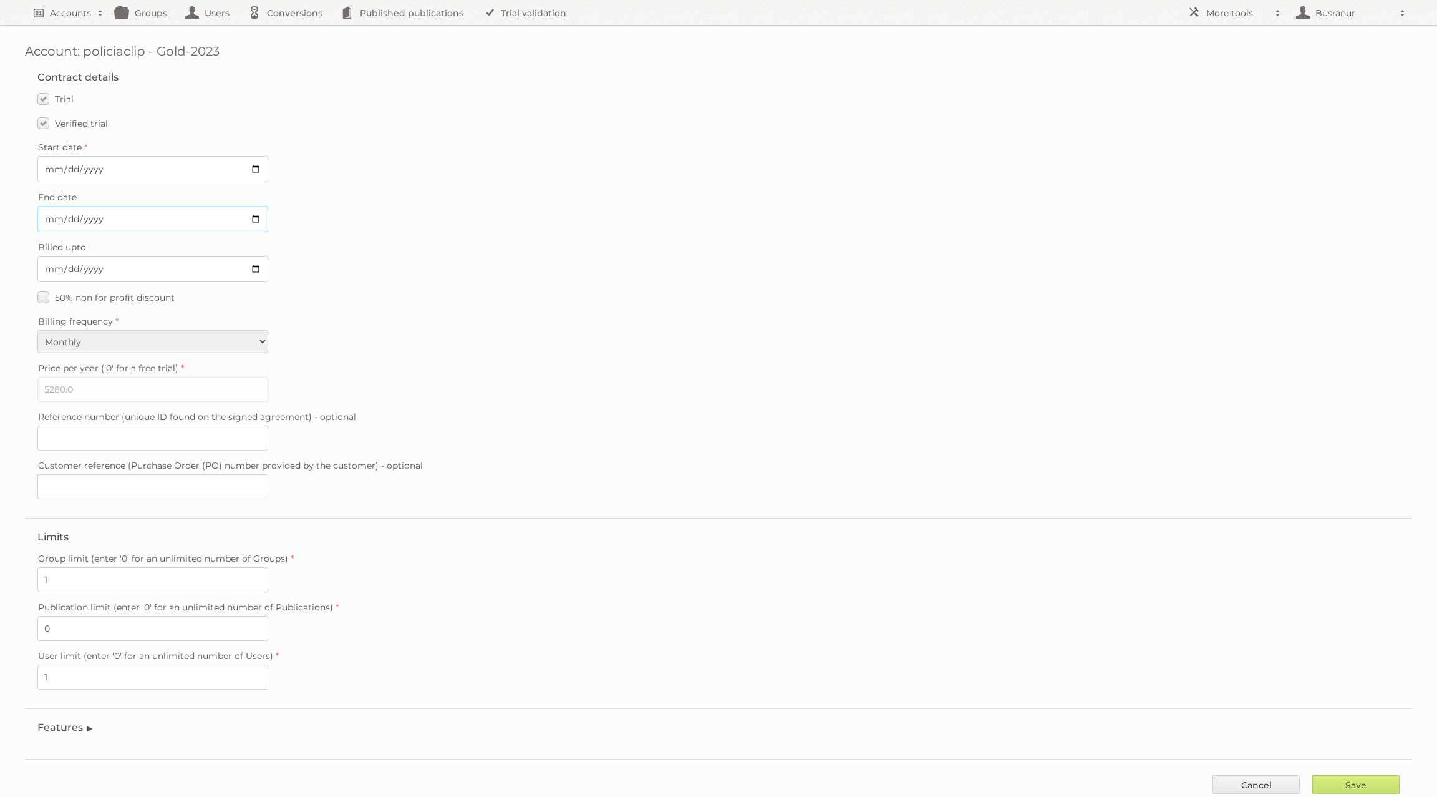
click at [258, 213] on input "[DATE]" at bounding box center [152, 219] width 231 height 26
type input "[DATE]"
click at [44, 121] on label "Verified trial" at bounding box center [72, 123] width 70 height 18
click at [0, 0] on input "Verified trial" at bounding box center [0, 0] width 0 height 0
click at [1360, 775] on input "Save" at bounding box center [1356, 784] width 87 height 19
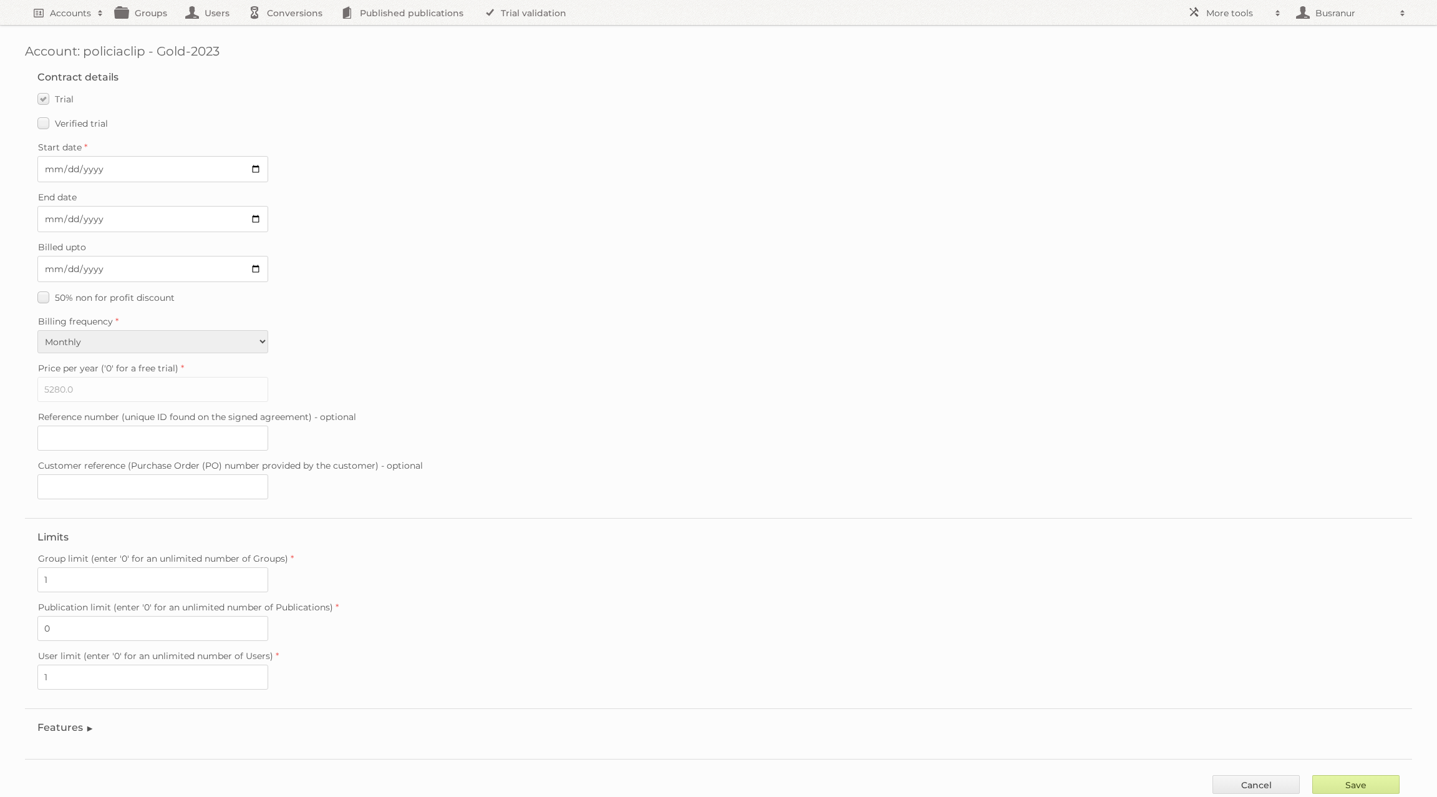
type input "..."
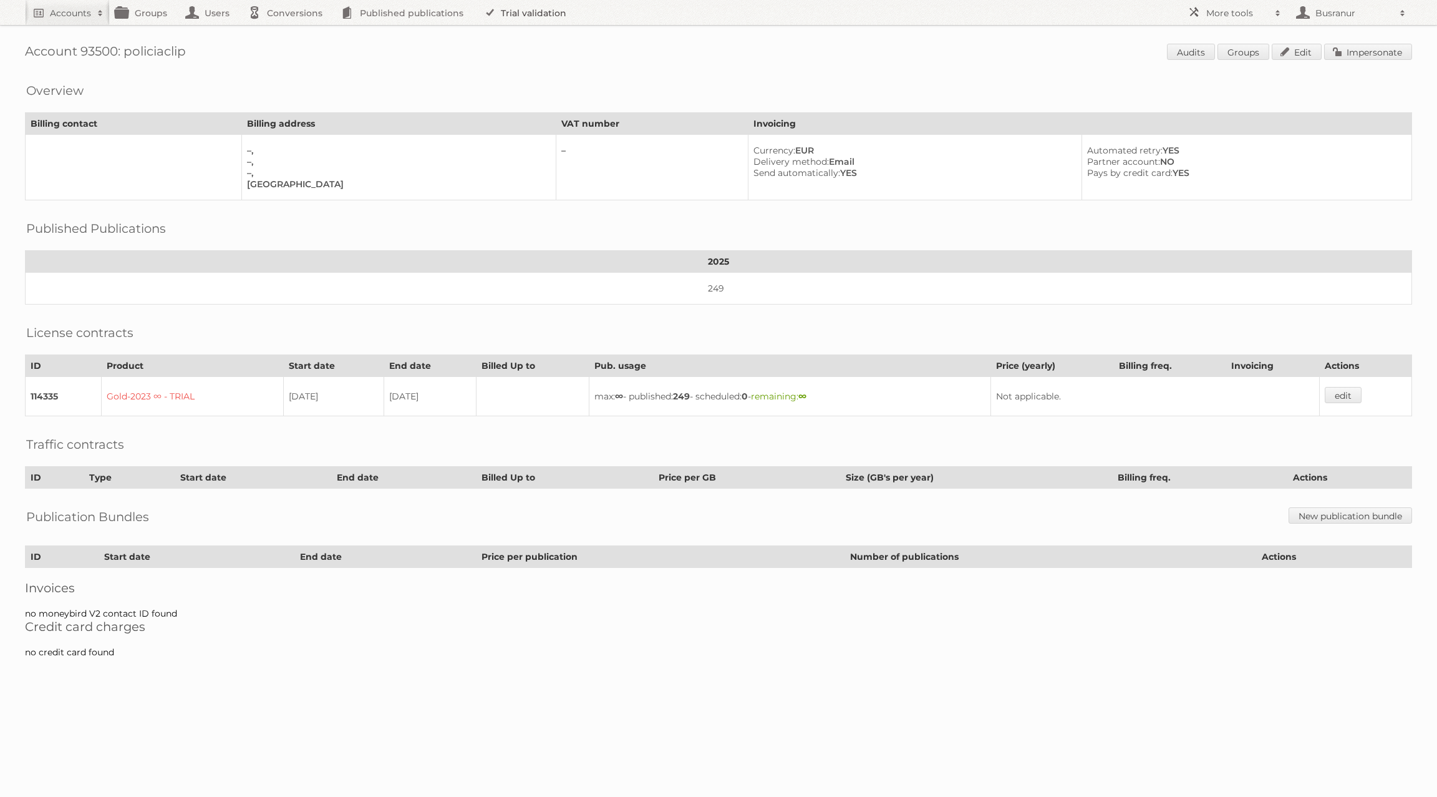
click at [539, 11] on link "Trial validation" at bounding box center [527, 12] width 103 height 25
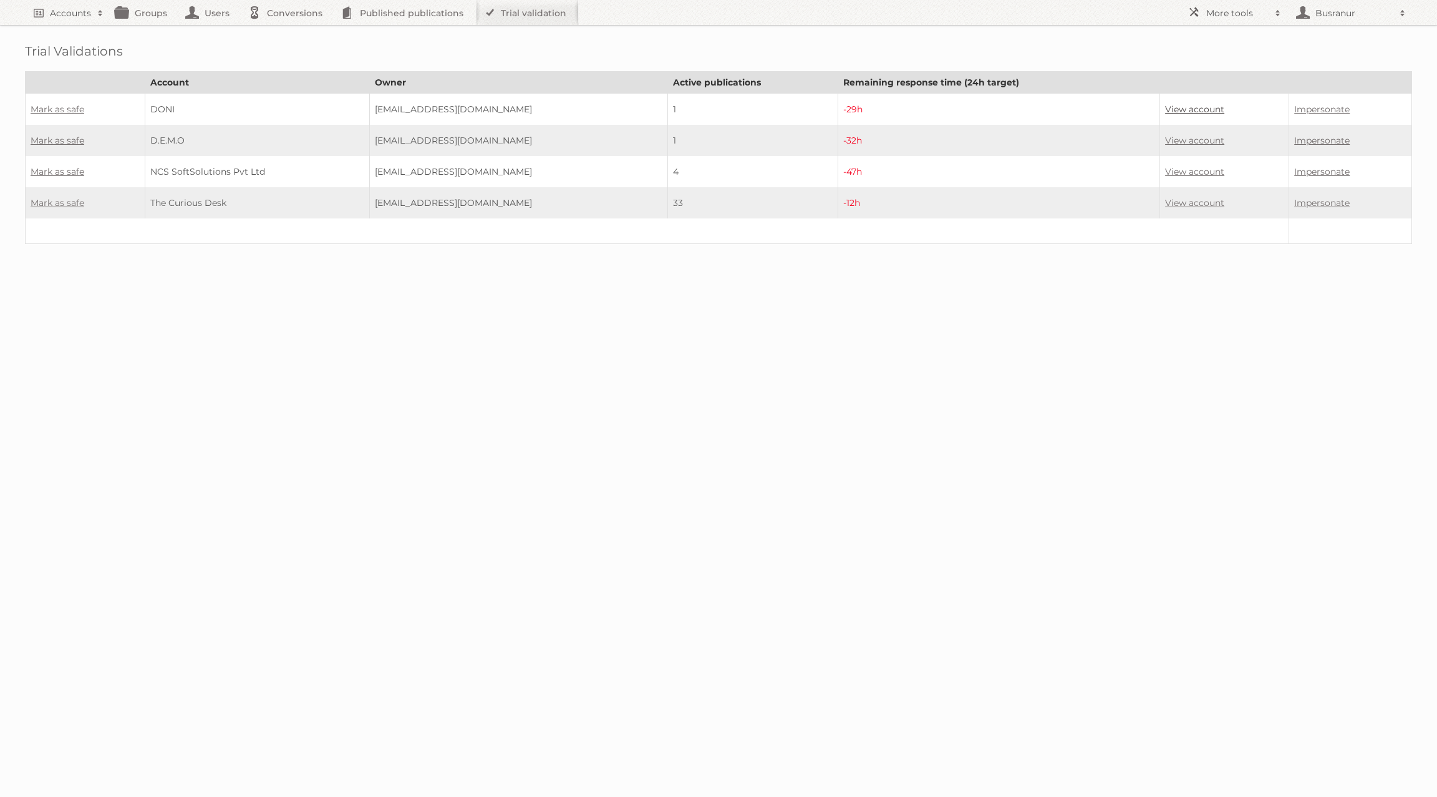
click at [1174, 107] on link "View account" at bounding box center [1194, 109] width 59 height 11
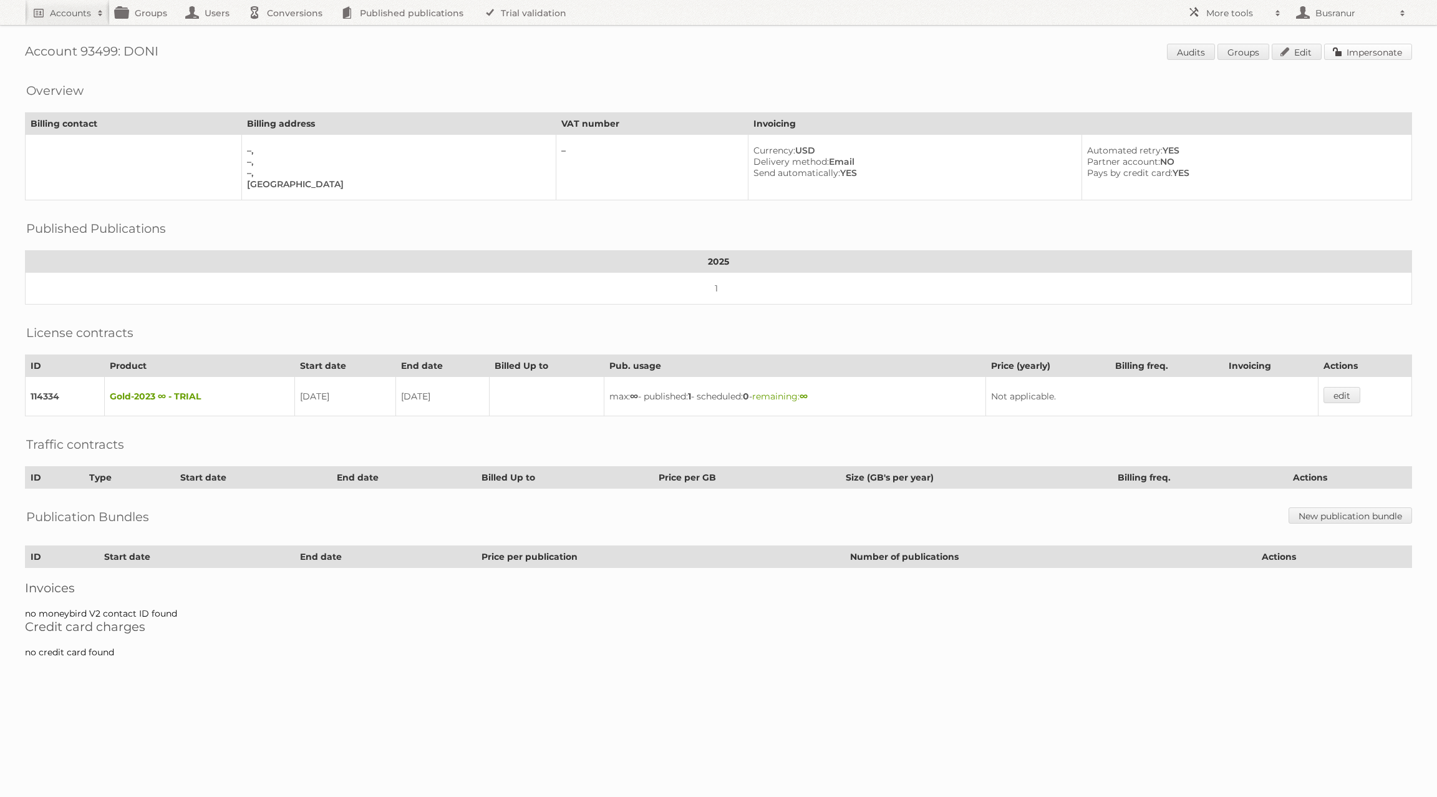
click at [1390, 51] on link "Impersonate" at bounding box center [1369, 52] width 88 height 16
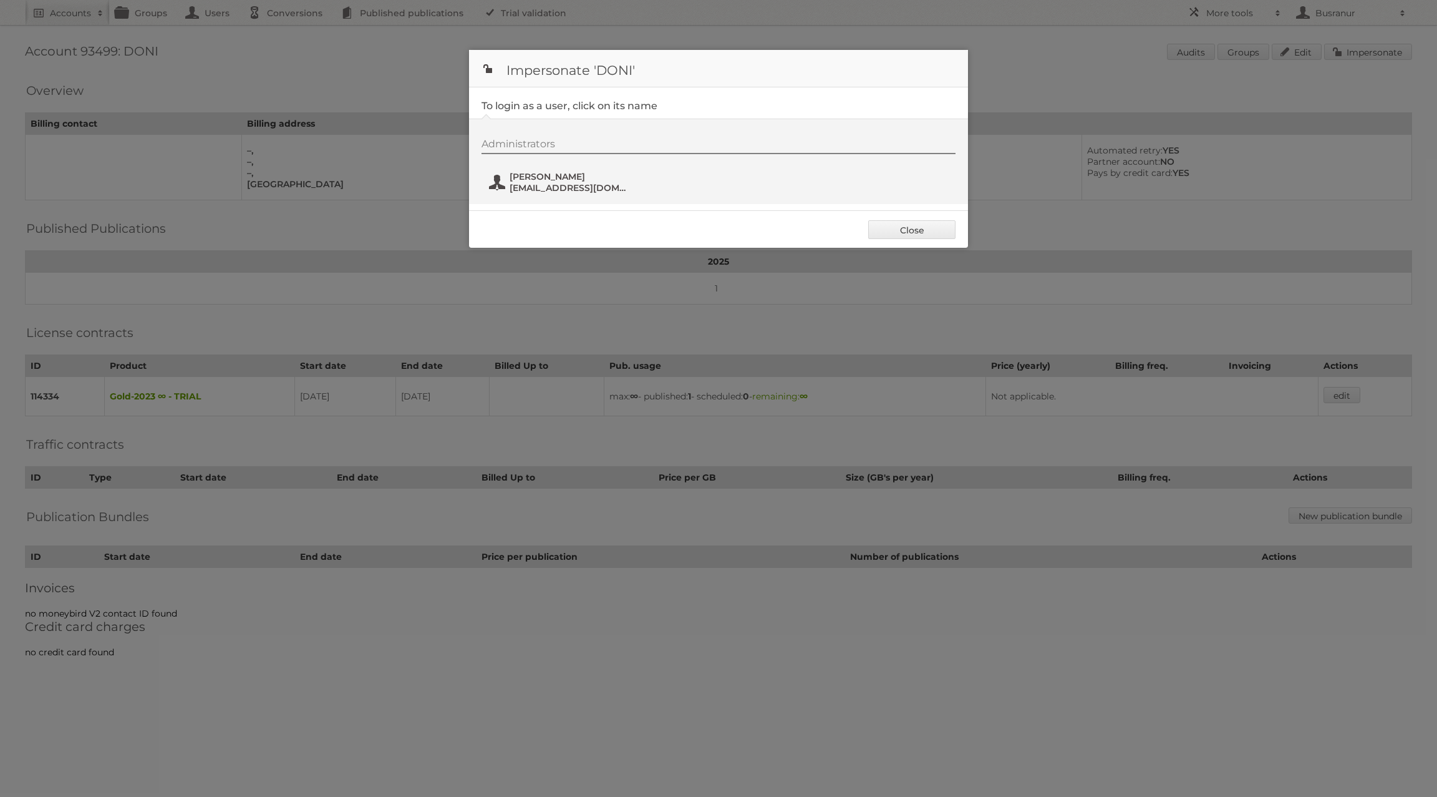
click at [561, 186] on span "[EMAIL_ADDRESS][DOMAIN_NAME]" at bounding box center [570, 187] width 121 height 11
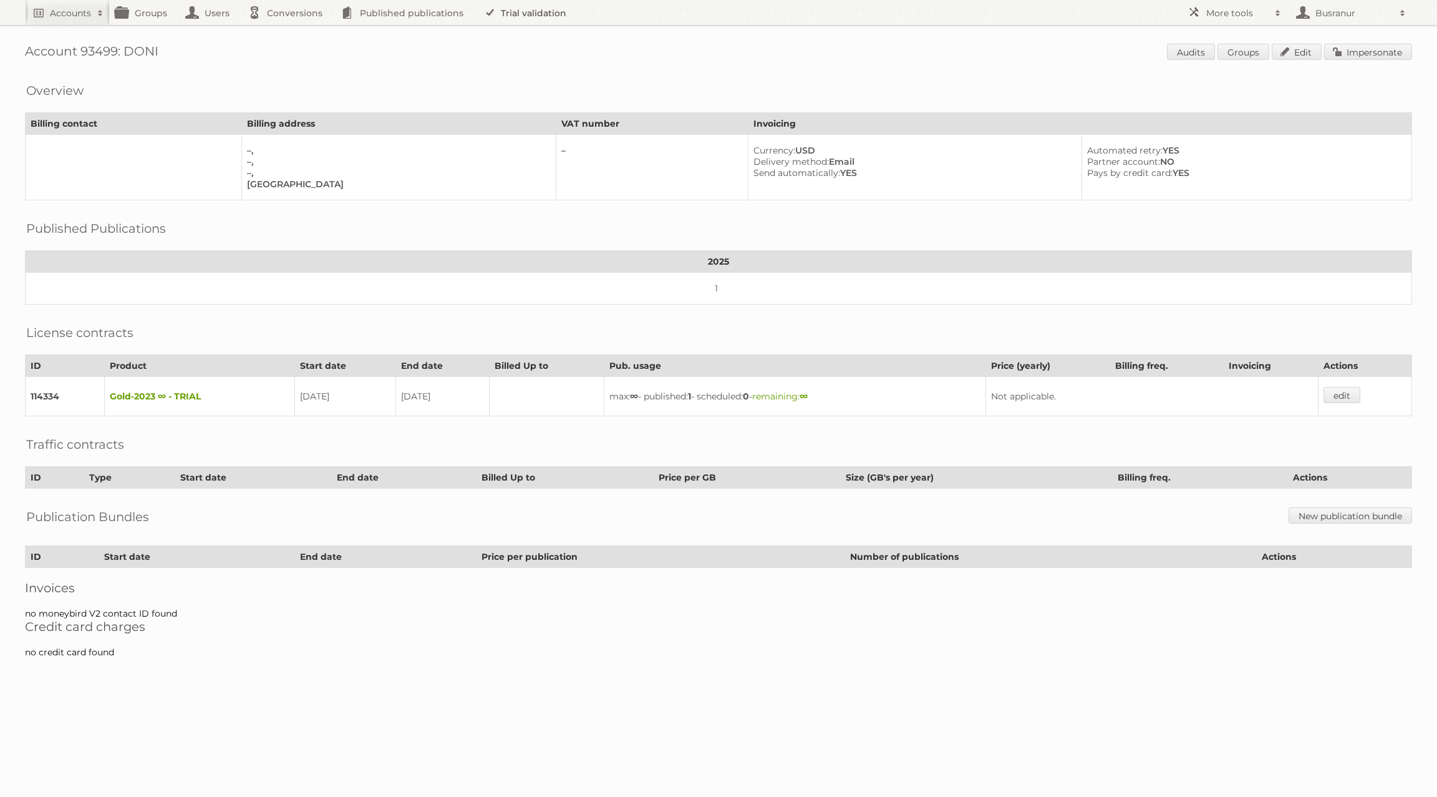
click at [501, 22] on link "Trial validation" at bounding box center [527, 12] width 103 height 25
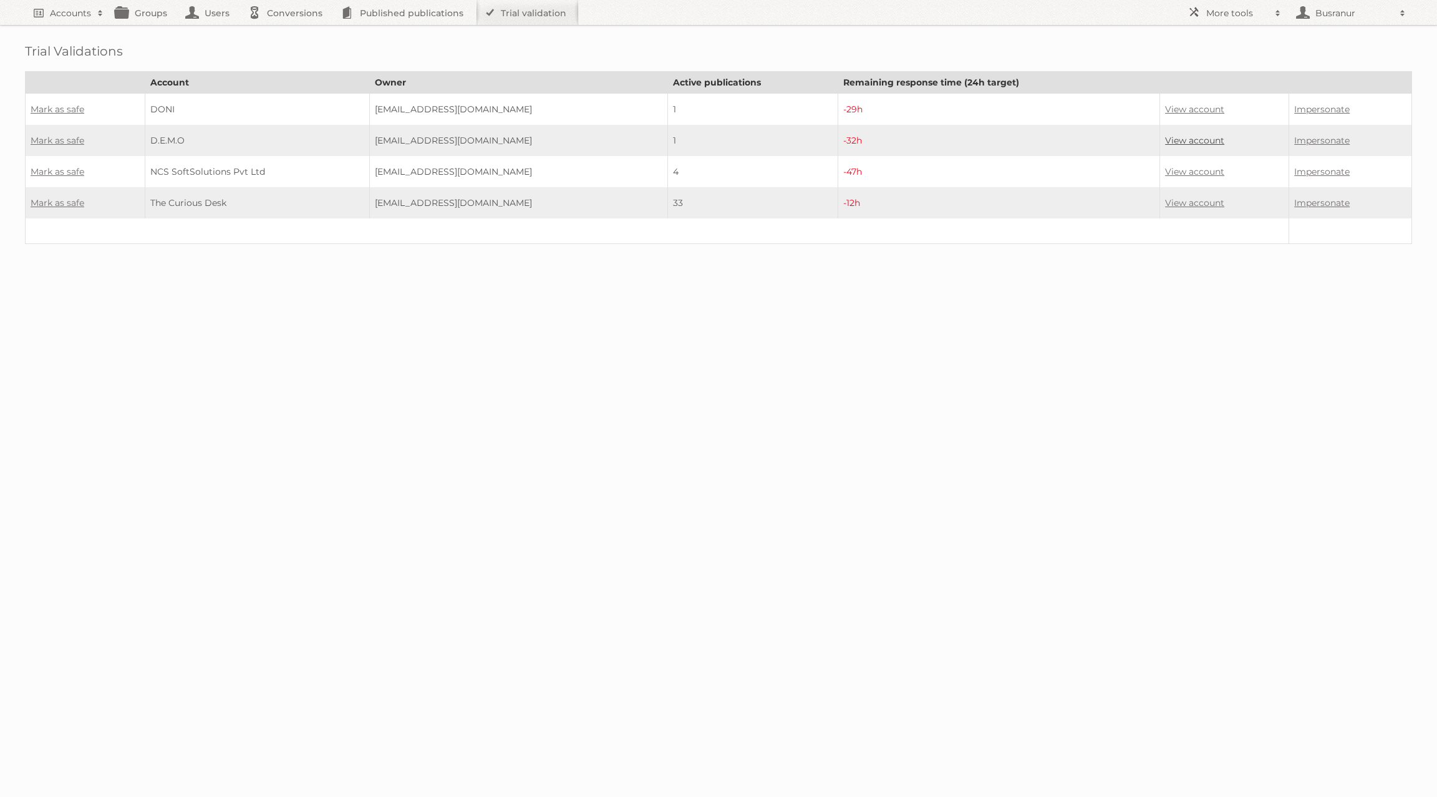
click at [1210, 137] on link "View account" at bounding box center [1194, 140] width 59 height 11
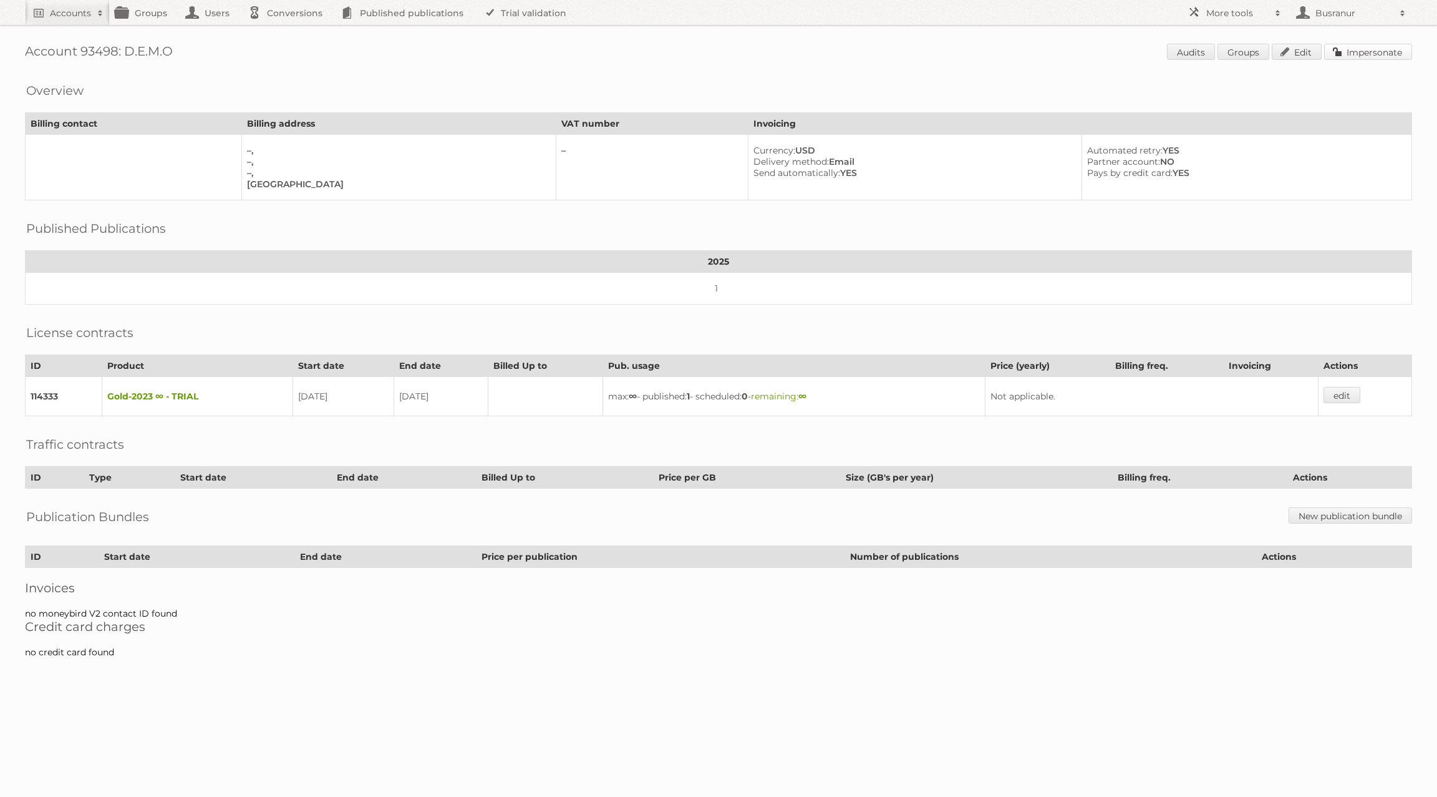
click at [1372, 52] on link "Impersonate" at bounding box center [1369, 52] width 88 height 16
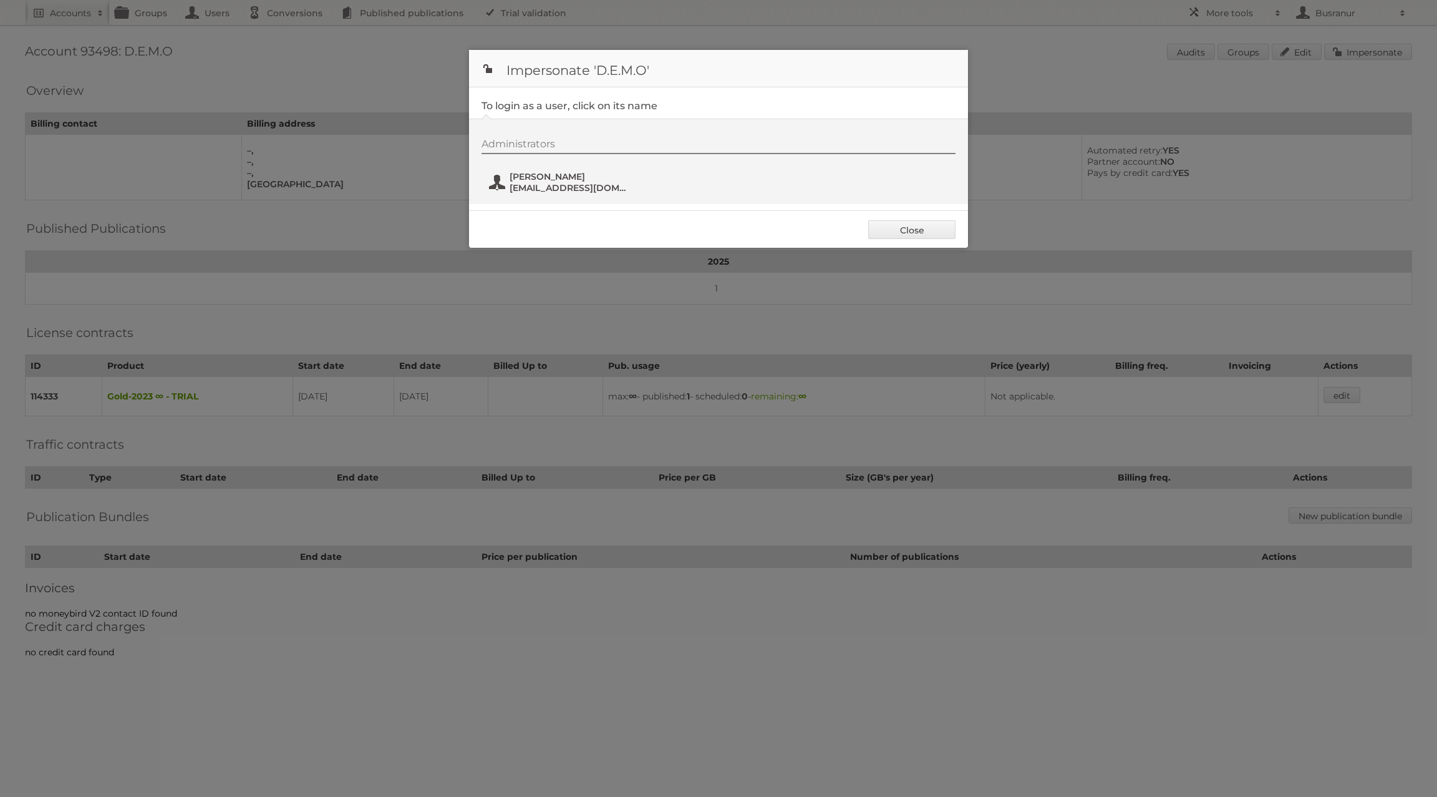
click at [563, 185] on span "[EMAIL_ADDRESS][DOMAIN_NAME]" at bounding box center [570, 187] width 121 height 11
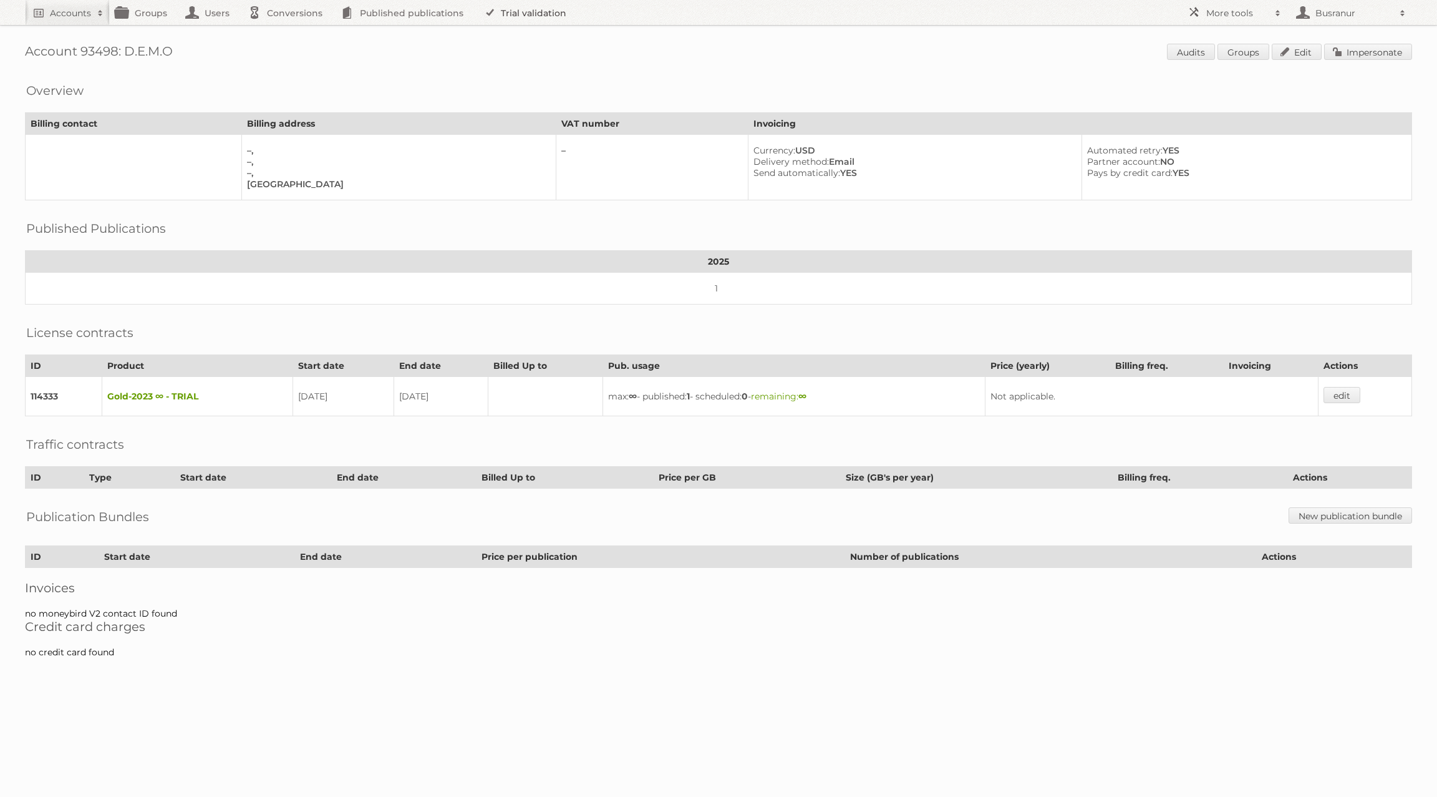
click at [512, 19] on link "Trial validation" at bounding box center [527, 12] width 103 height 25
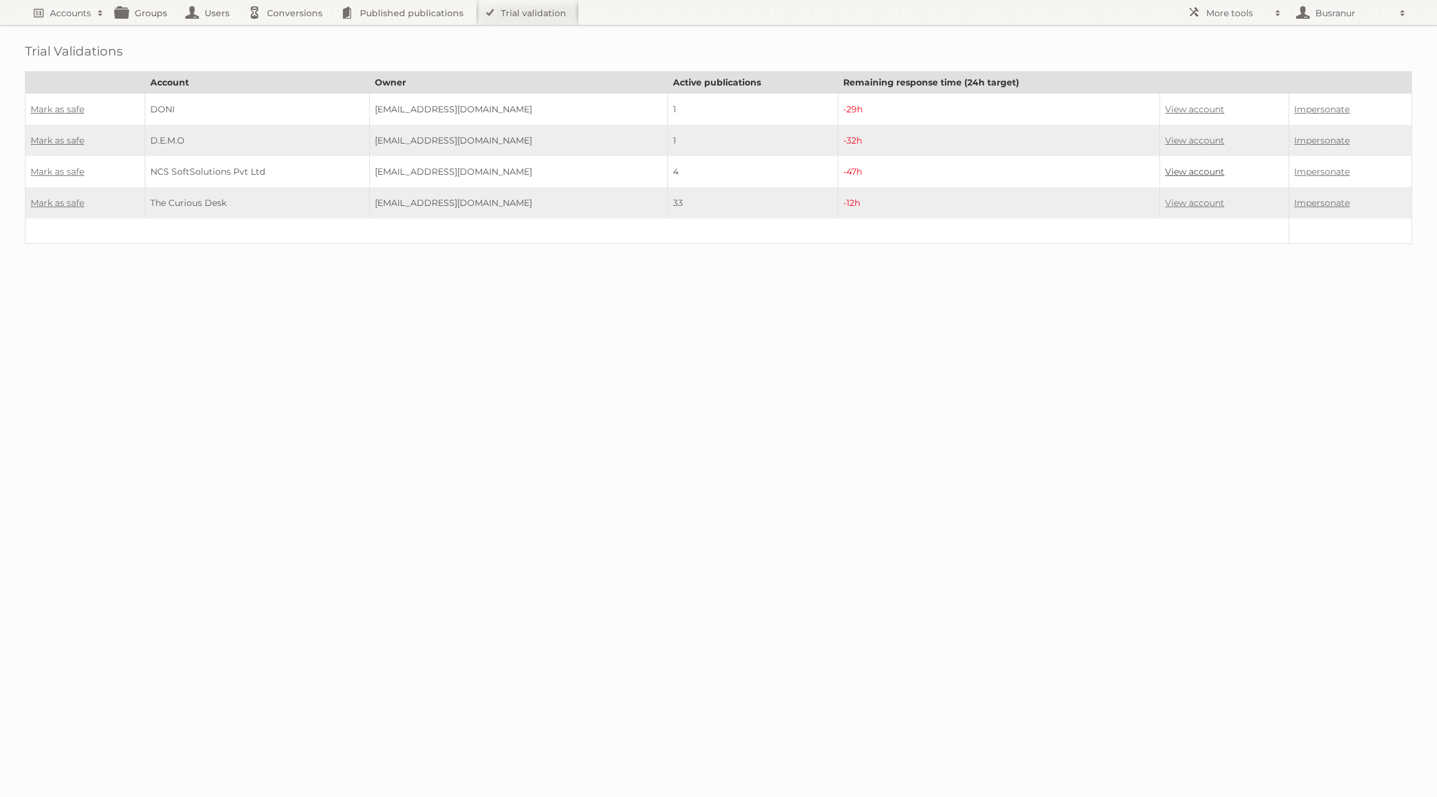
click at [1205, 167] on link "View account" at bounding box center [1194, 171] width 59 height 11
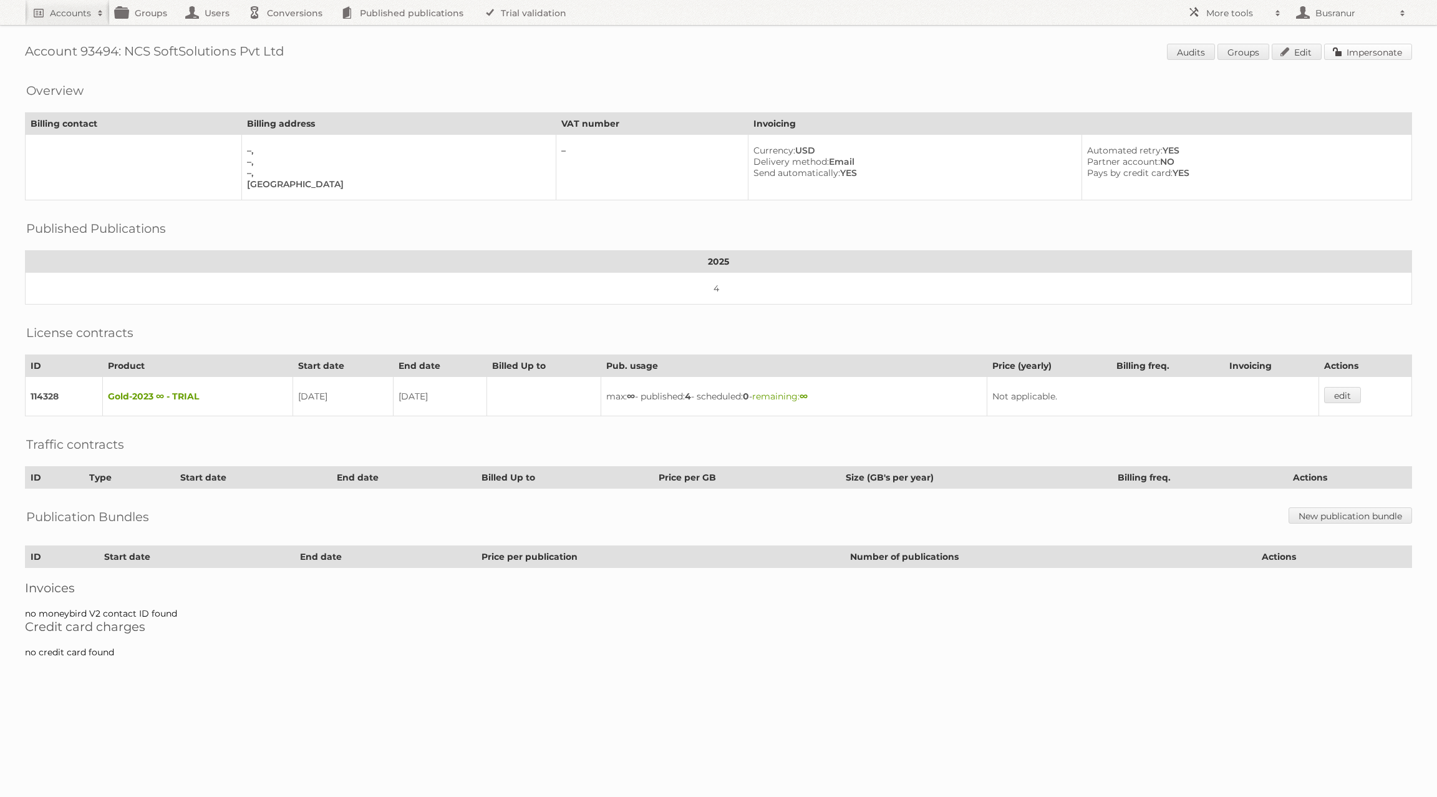
click at [1368, 54] on link "Impersonate" at bounding box center [1369, 52] width 88 height 16
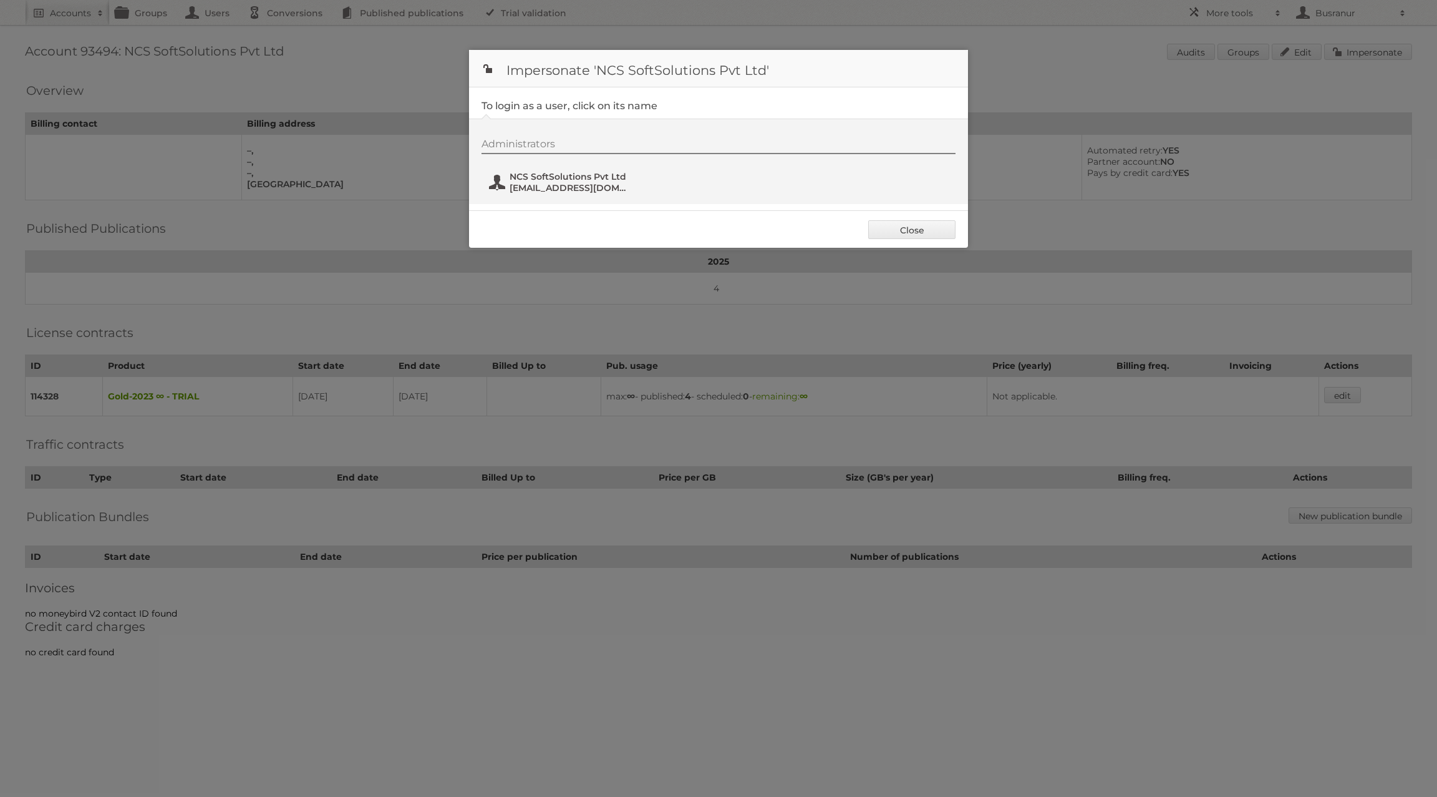
click at [549, 193] on button "NCS SoftSolutions Pvt Ltd [EMAIL_ADDRESS][DOMAIN_NAME]" at bounding box center [561, 182] width 147 height 25
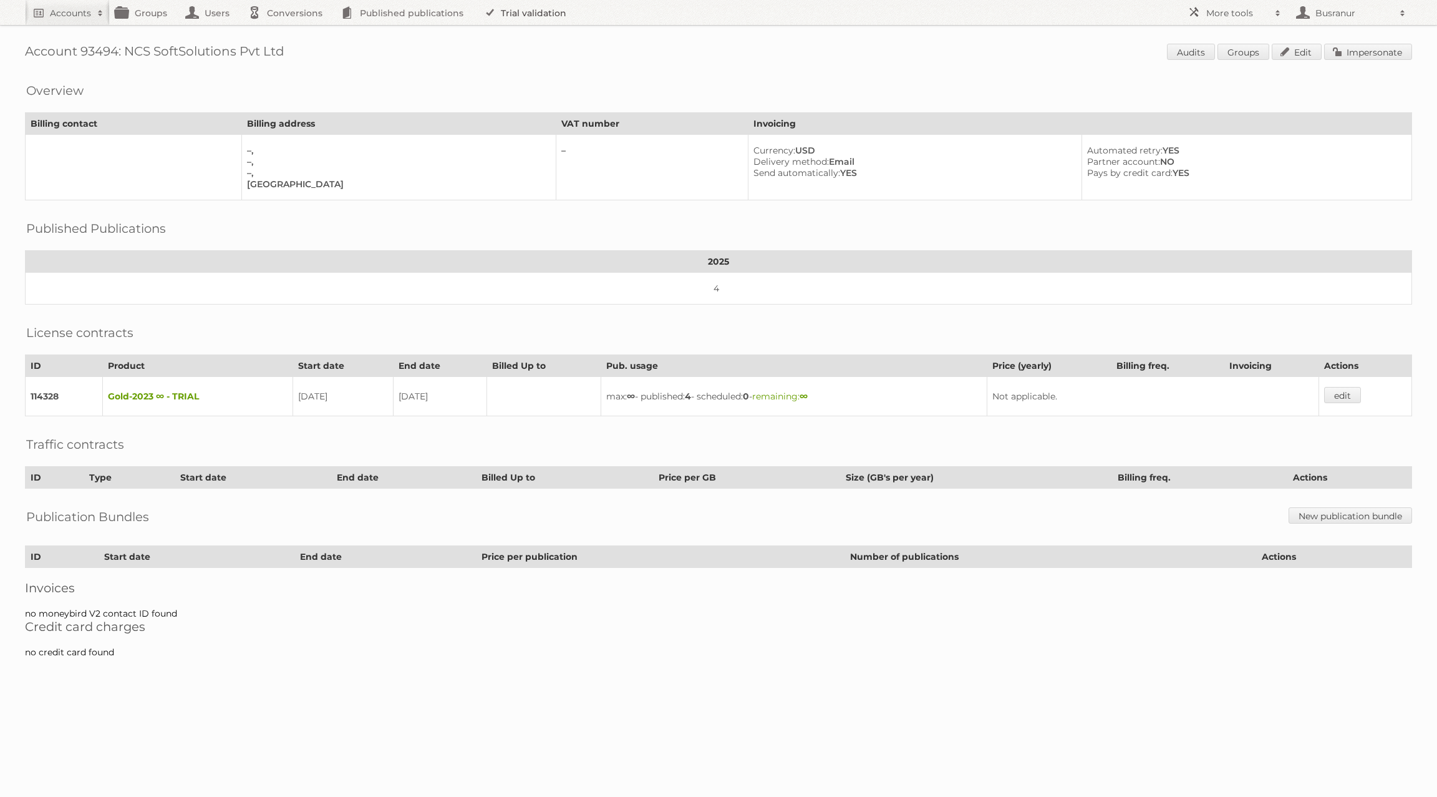
click at [538, 11] on link "Trial validation" at bounding box center [527, 12] width 103 height 25
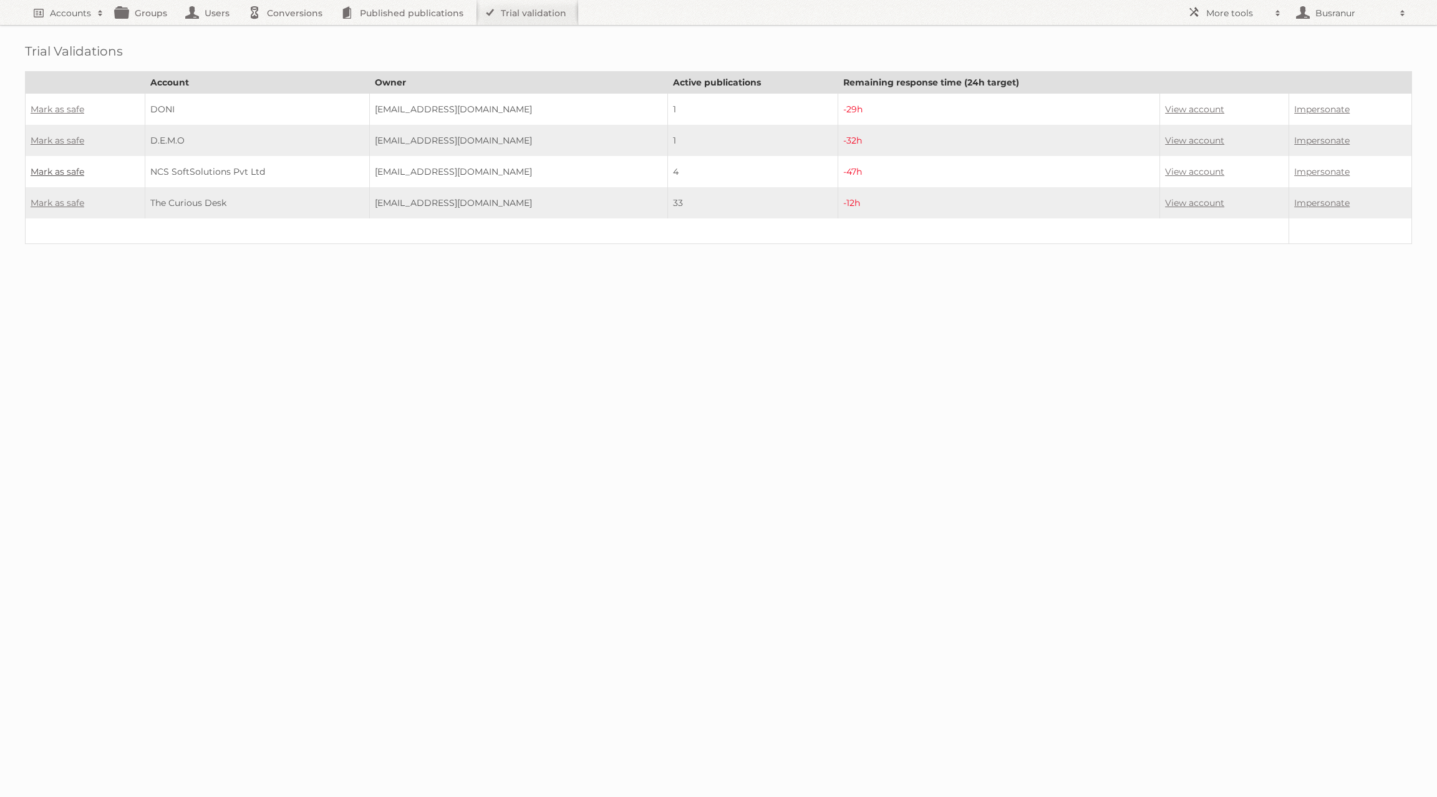
click at [64, 169] on link "Mark as safe" at bounding box center [58, 171] width 54 height 11
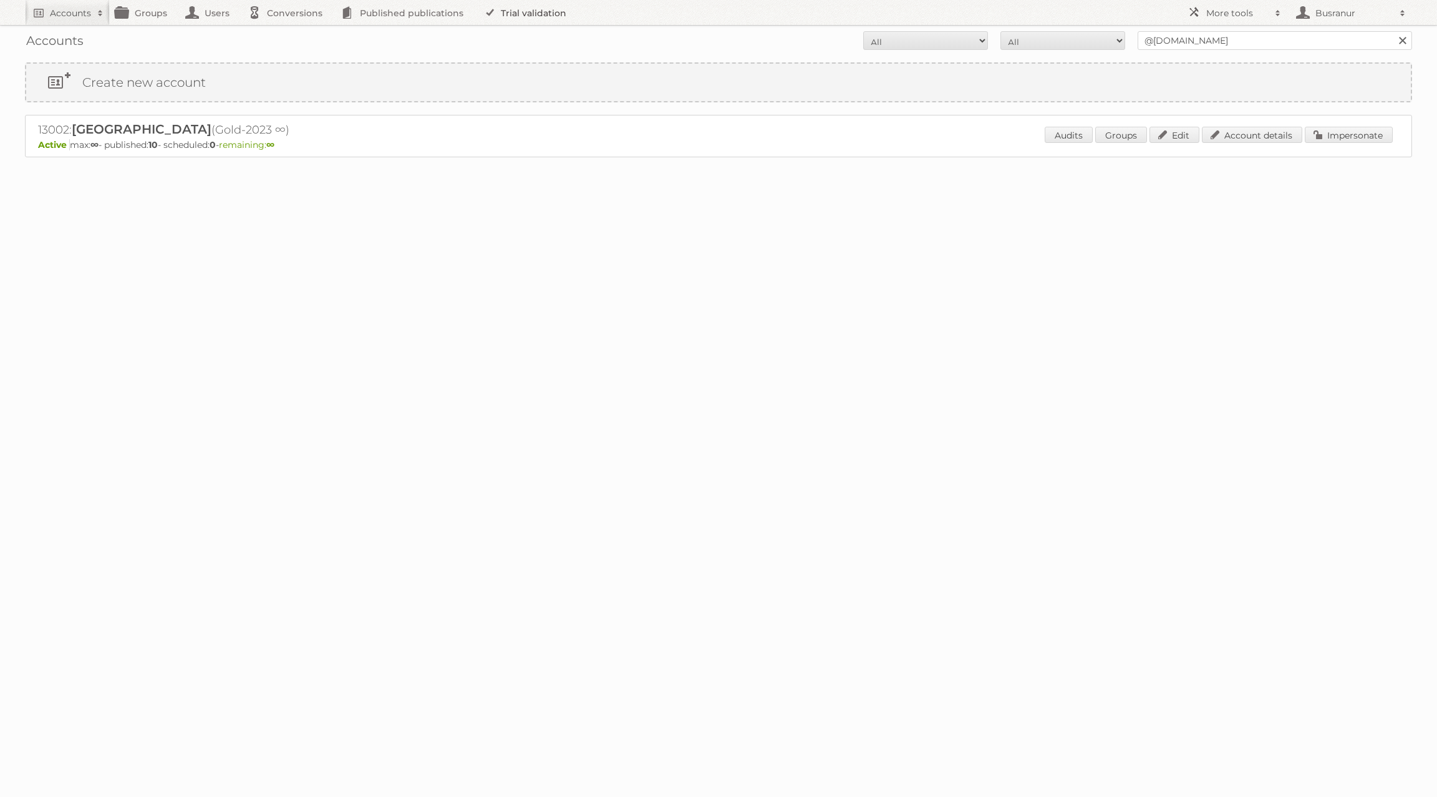
click at [522, 17] on link "Trial validation" at bounding box center [527, 12] width 103 height 25
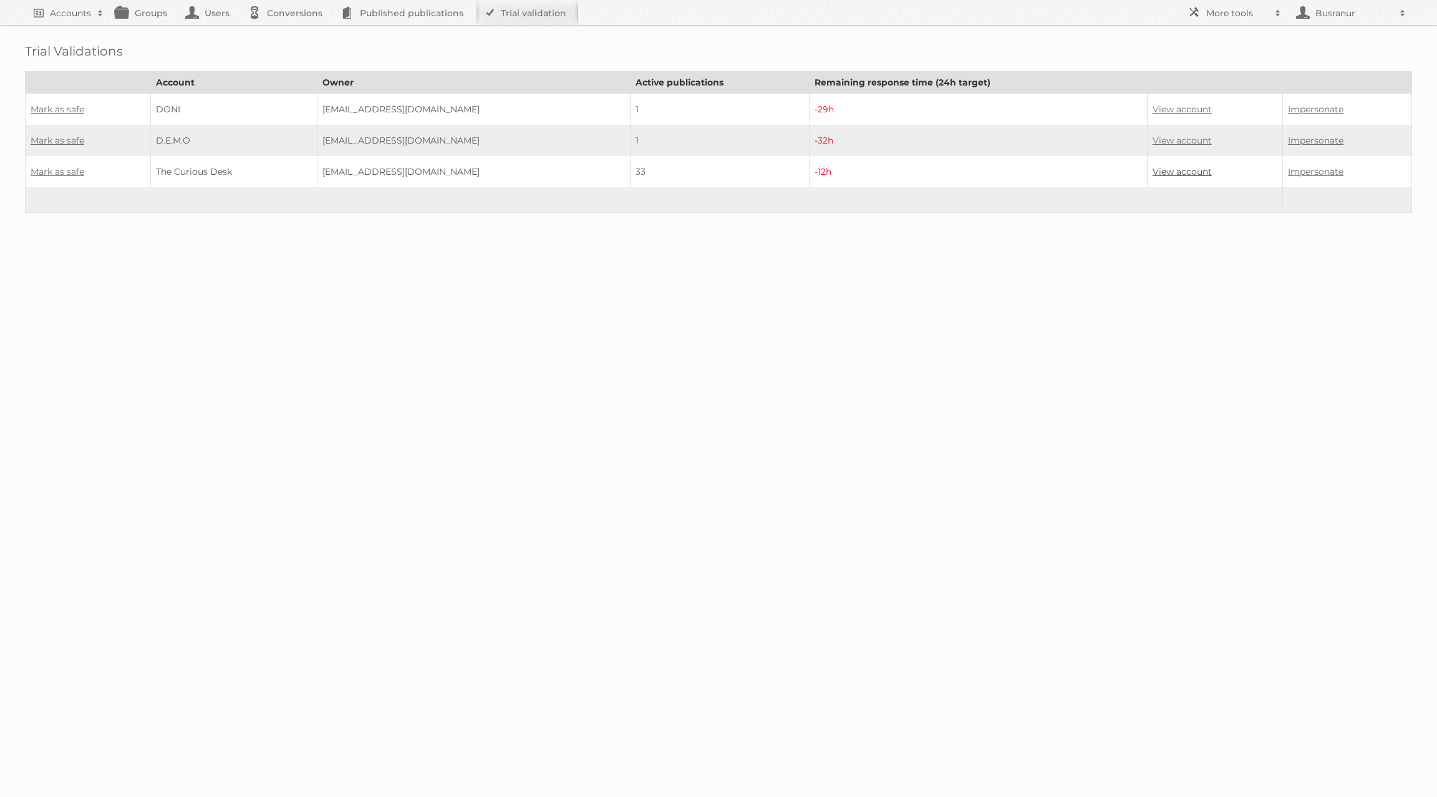
click at [1172, 173] on link "View account" at bounding box center [1182, 171] width 59 height 11
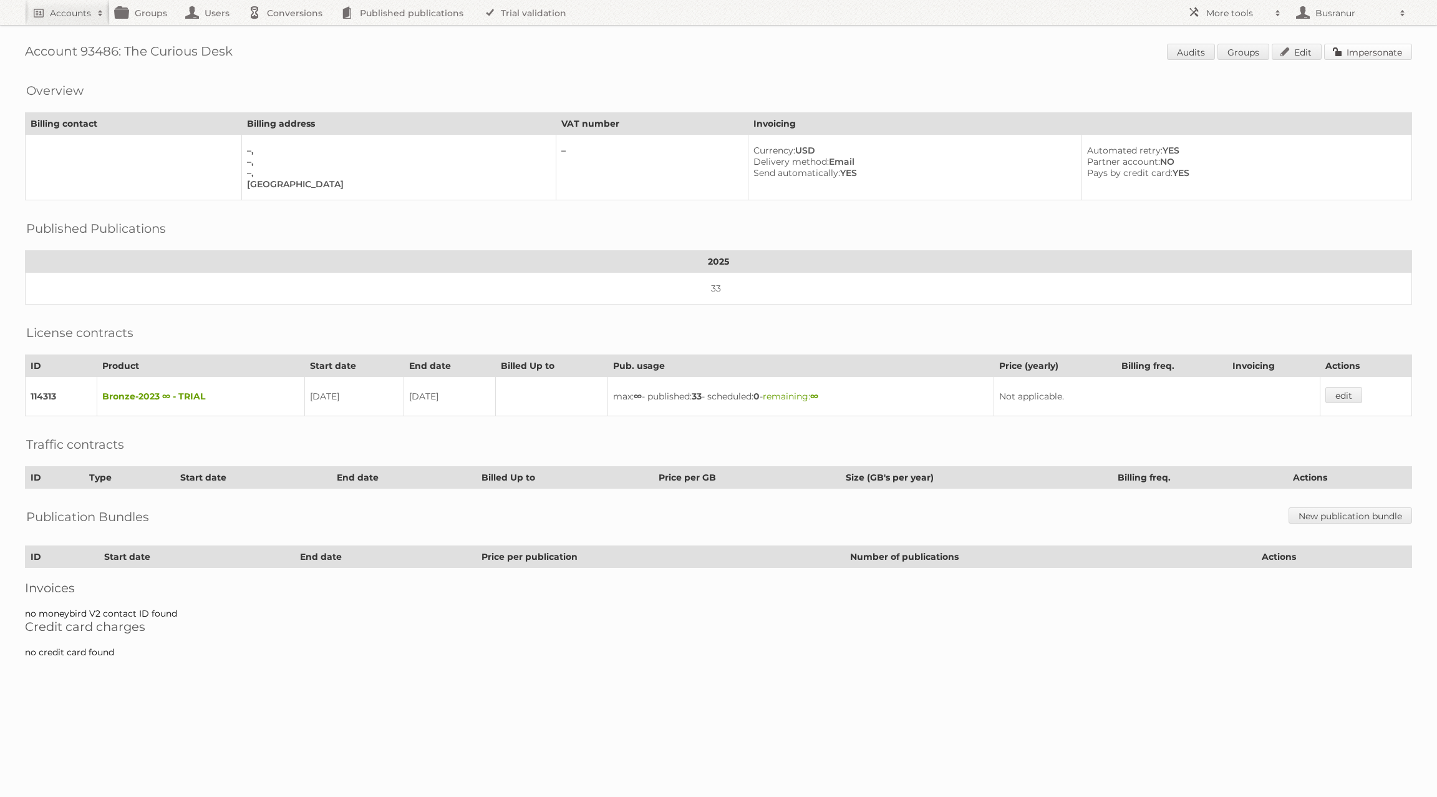
click at [1383, 50] on link "Impersonate" at bounding box center [1369, 52] width 88 height 16
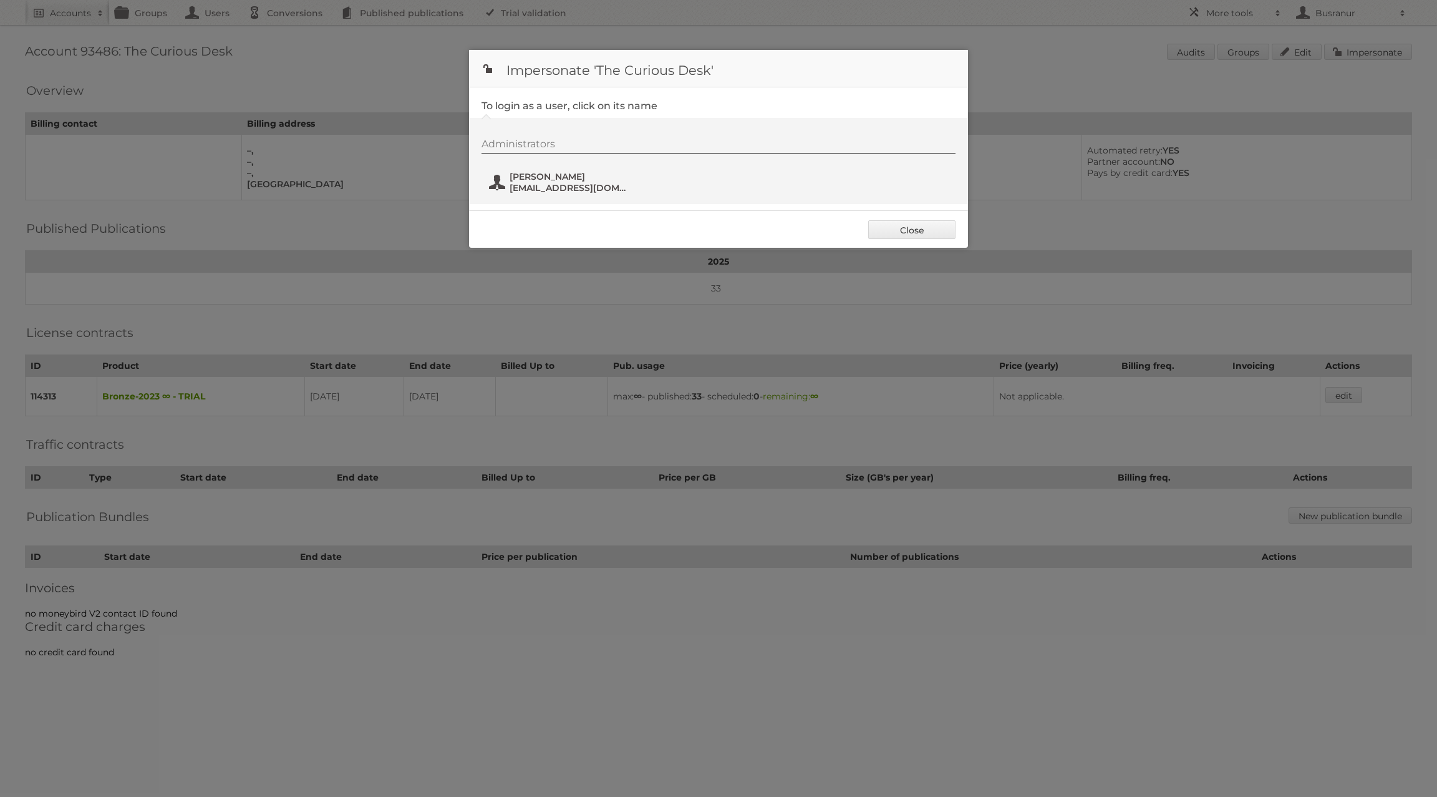
click at [555, 187] on span "[EMAIL_ADDRESS][DOMAIN_NAME]" at bounding box center [570, 187] width 121 height 11
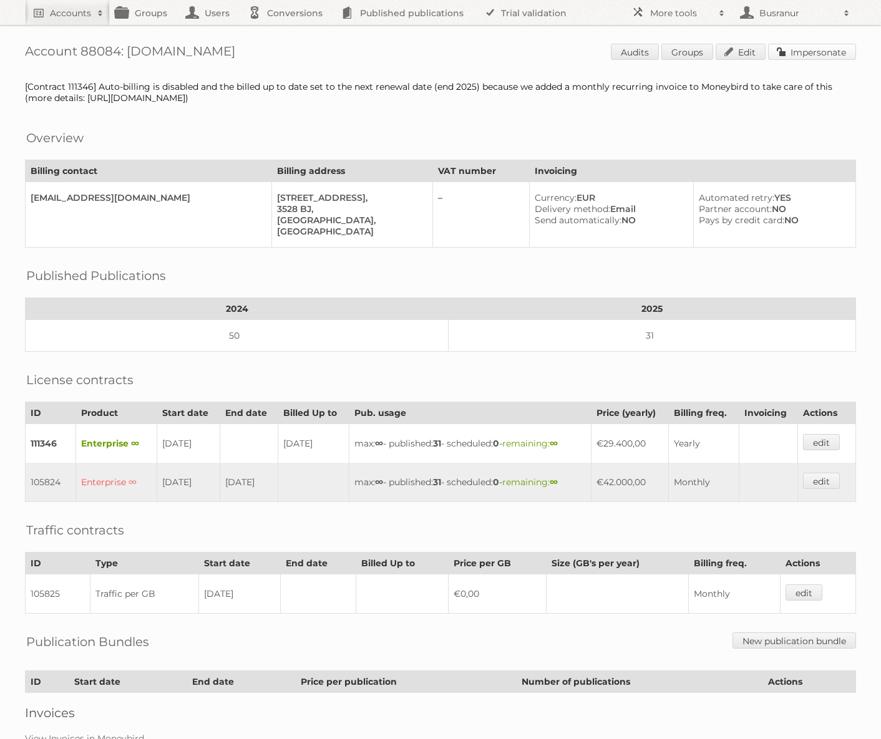
click at [842, 44] on link "Impersonate" at bounding box center [812, 52] width 88 height 16
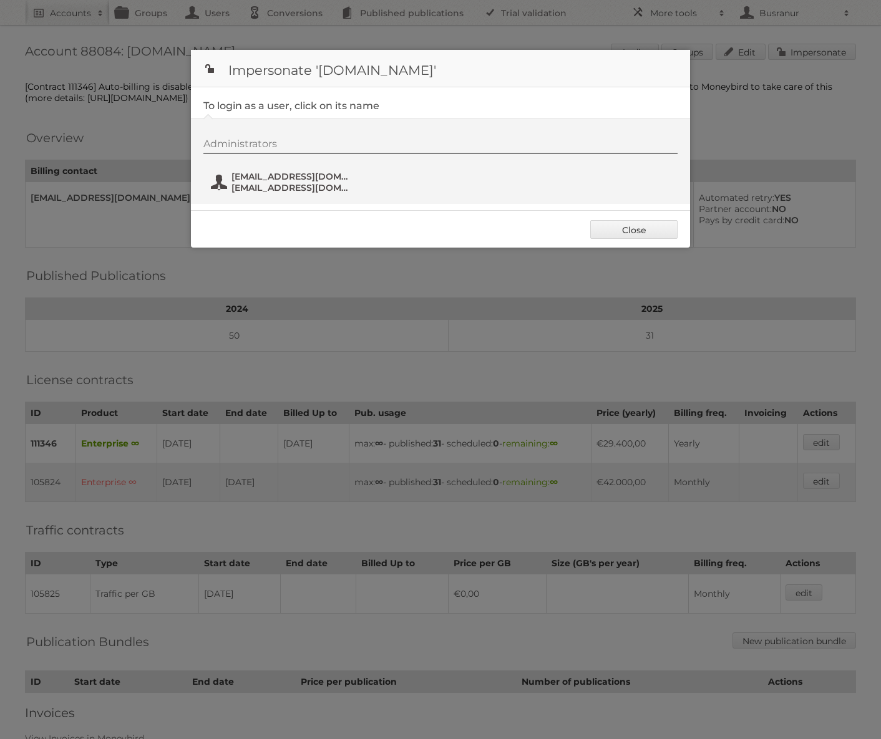
click at [245, 178] on span "[EMAIL_ADDRESS][DOMAIN_NAME]" at bounding box center [291, 176] width 121 height 11
